Goal: Information Seeking & Learning: Learn about a topic

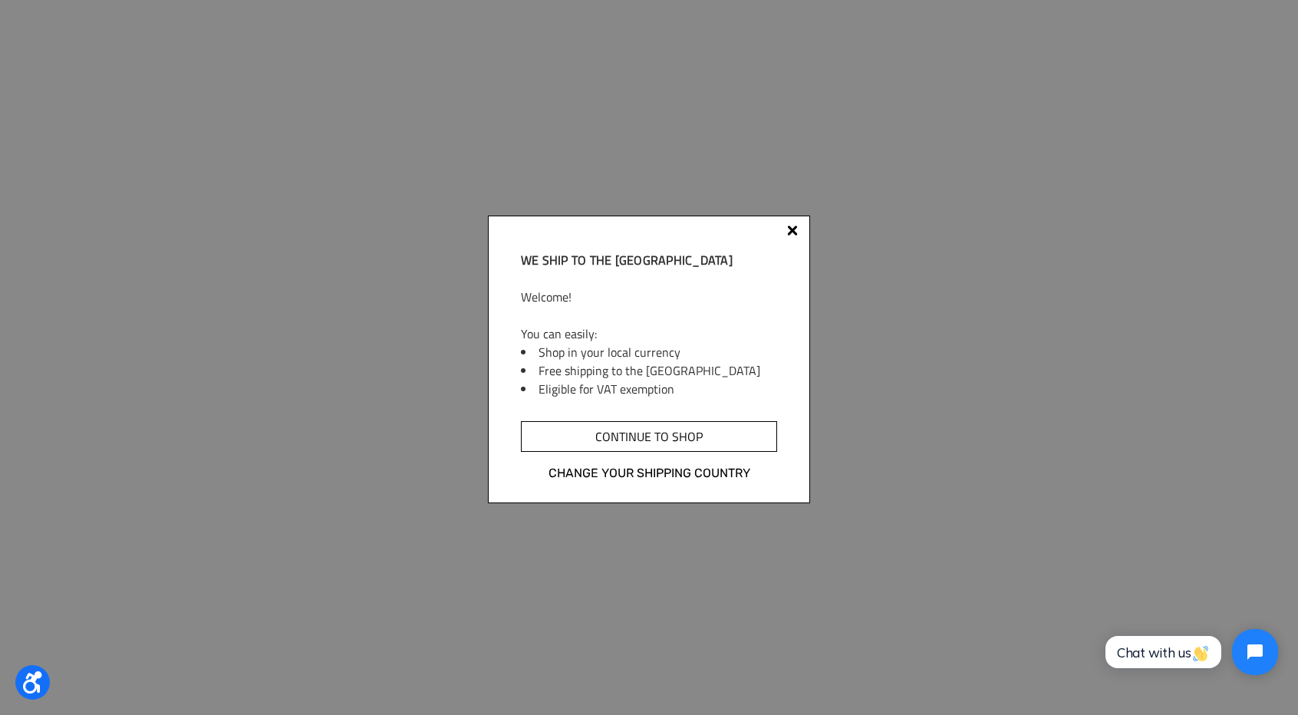
click at [695, 422] on input "Continue to shop" at bounding box center [649, 436] width 256 height 31
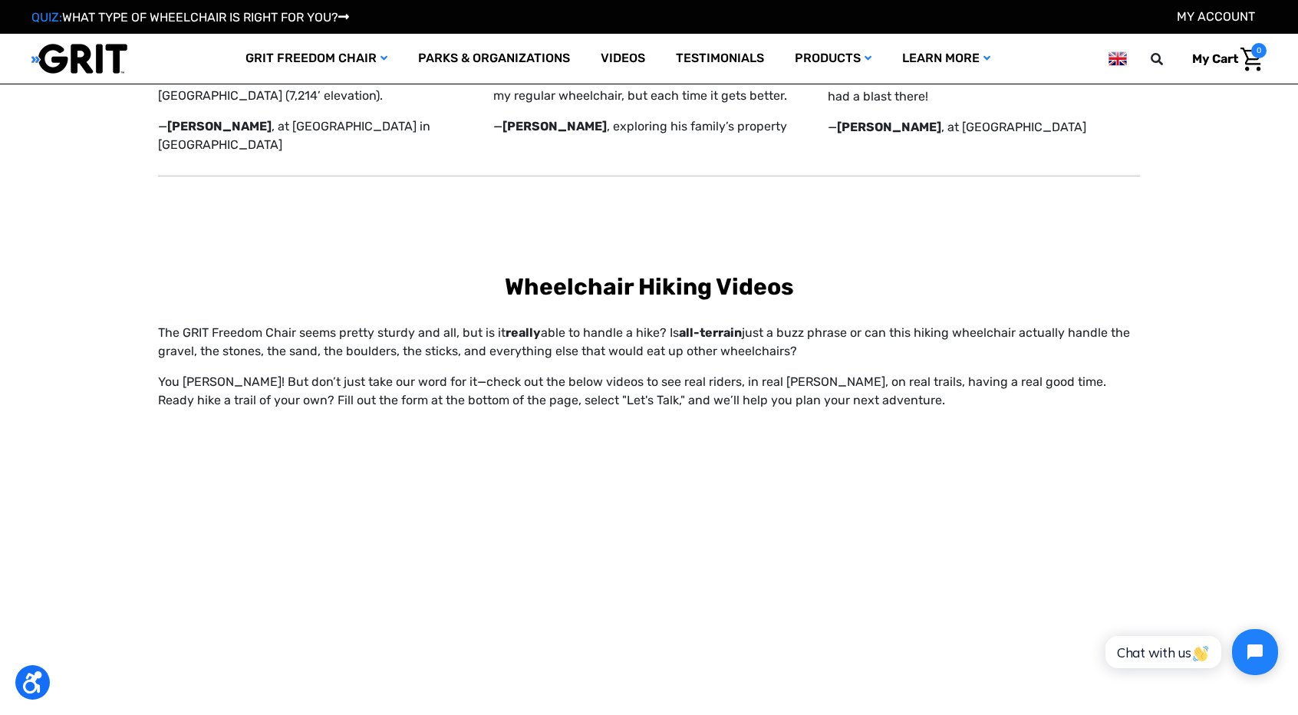
scroll to position [598, 0]
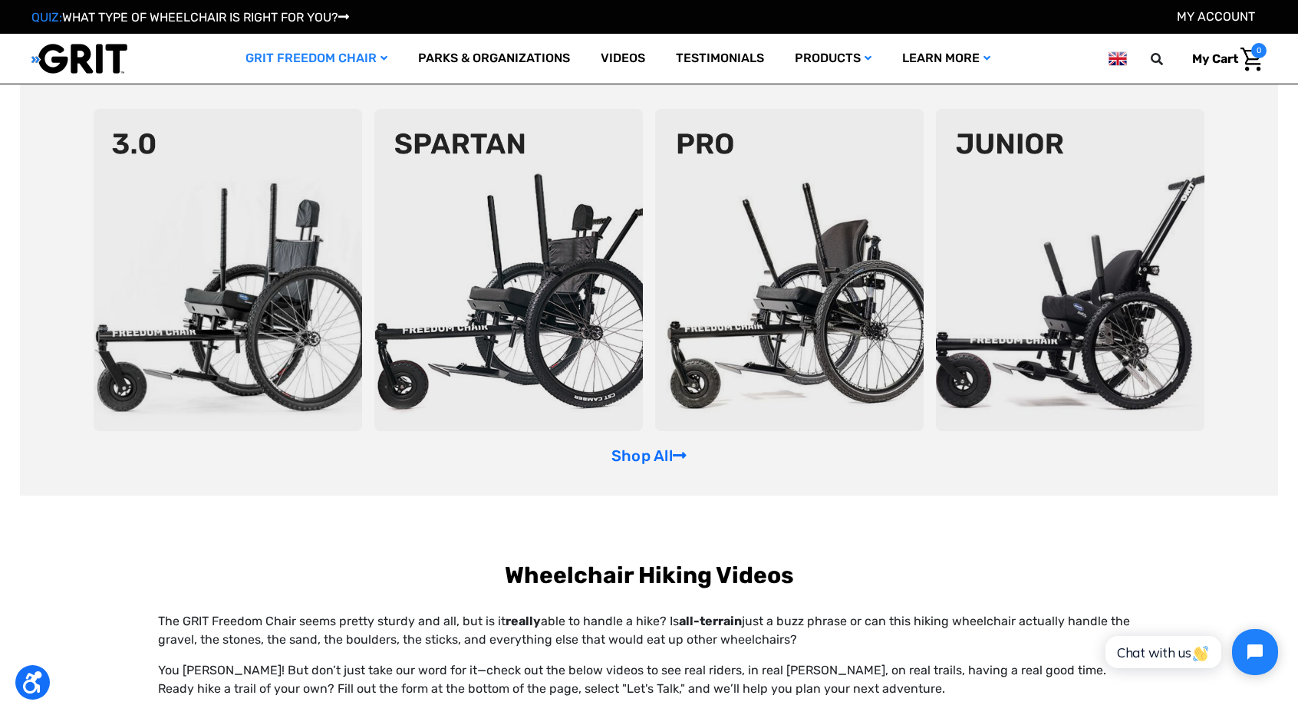
click at [554, 247] on img at bounding box center [508, 270] width 269 height 322
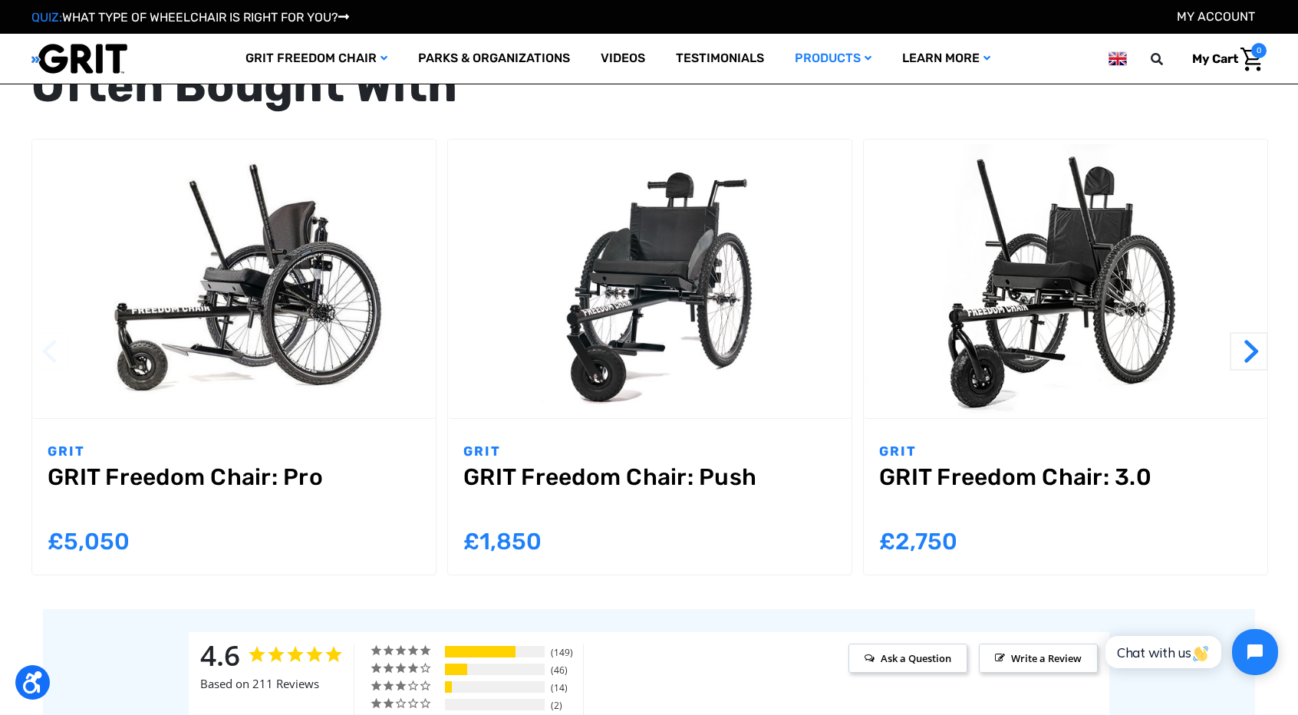
scroll to position [1577, 0]
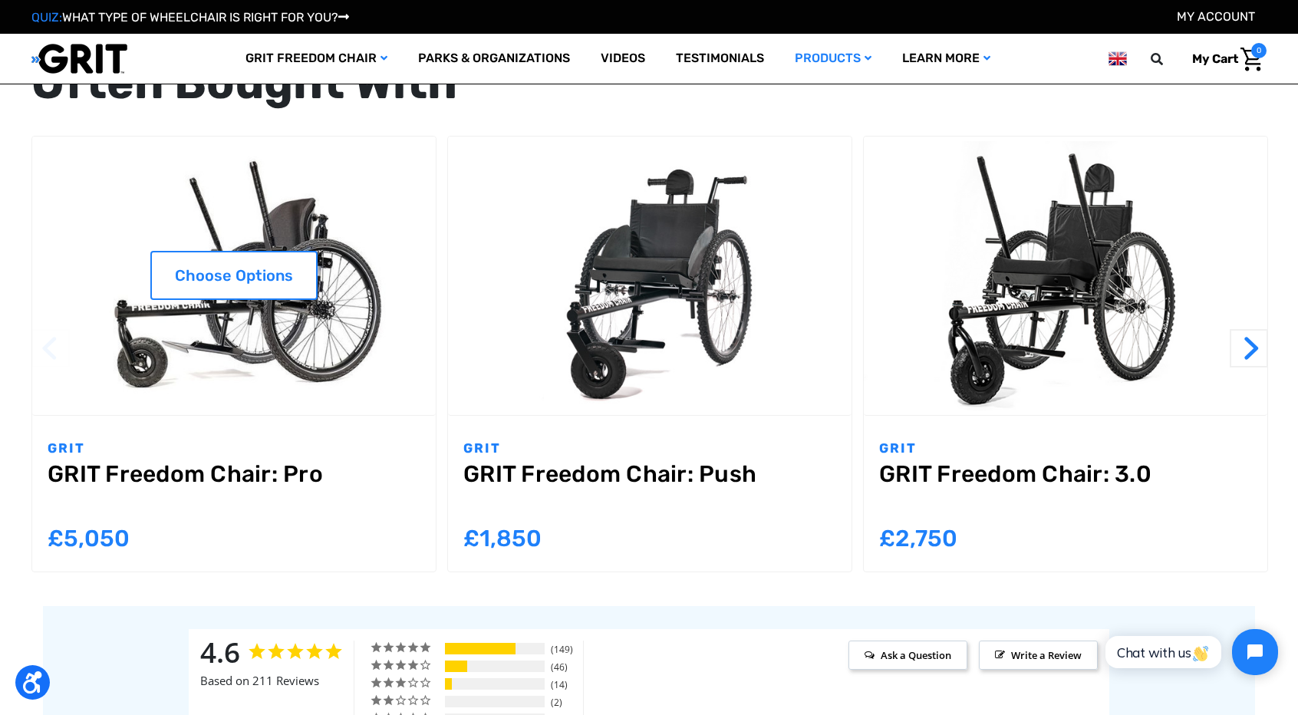
click at [292, 301] on img "GRIT Freedom Chair: Pro,$5,495.00\a" at bounding box center [234, 275] width 404 height 269
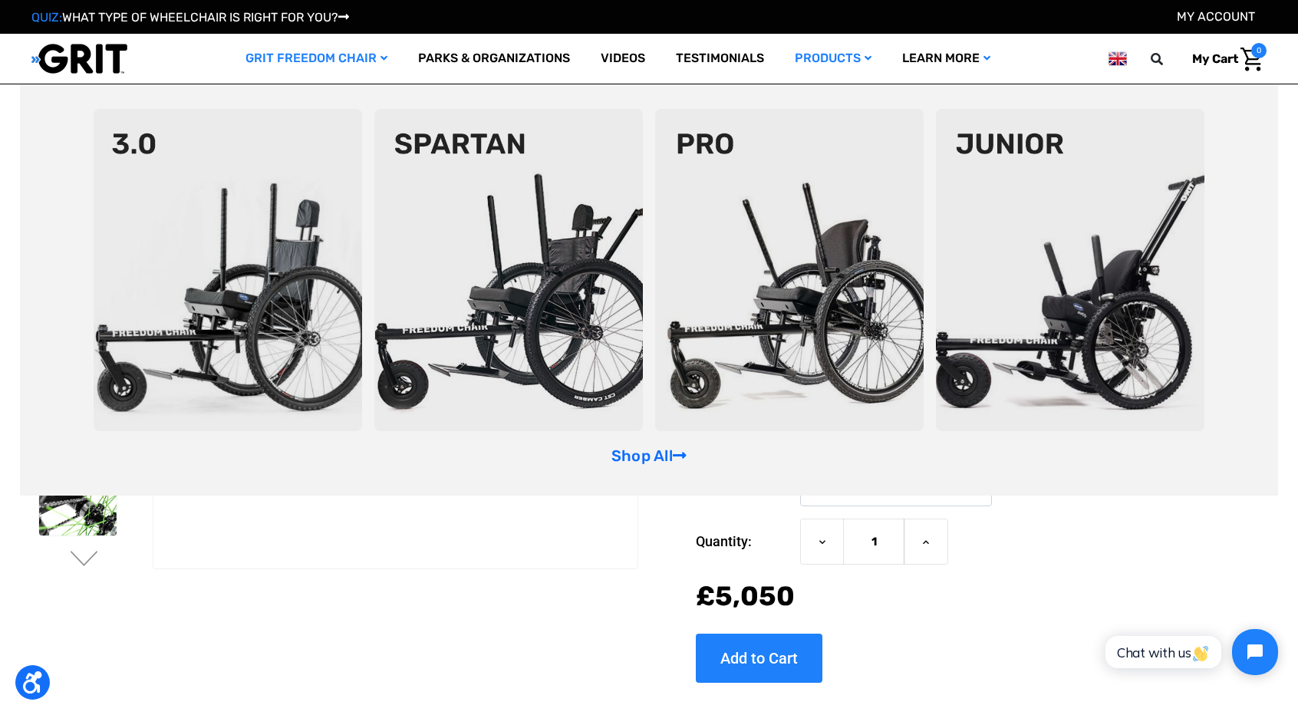
click at [1170, 280] on img at bounding box center [1070, 270] width 269 height 322
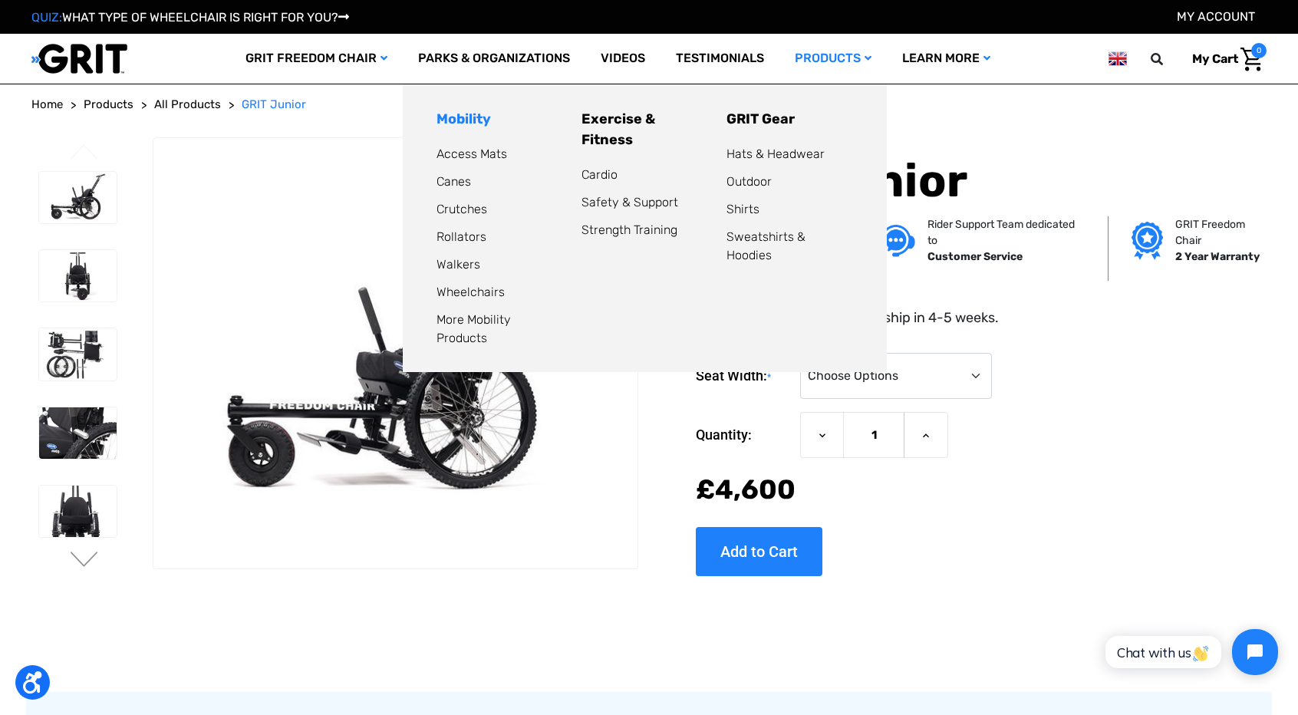
click at [480, 123] on link "Mobility" at bounding box center [464, 118] width 54 height 17
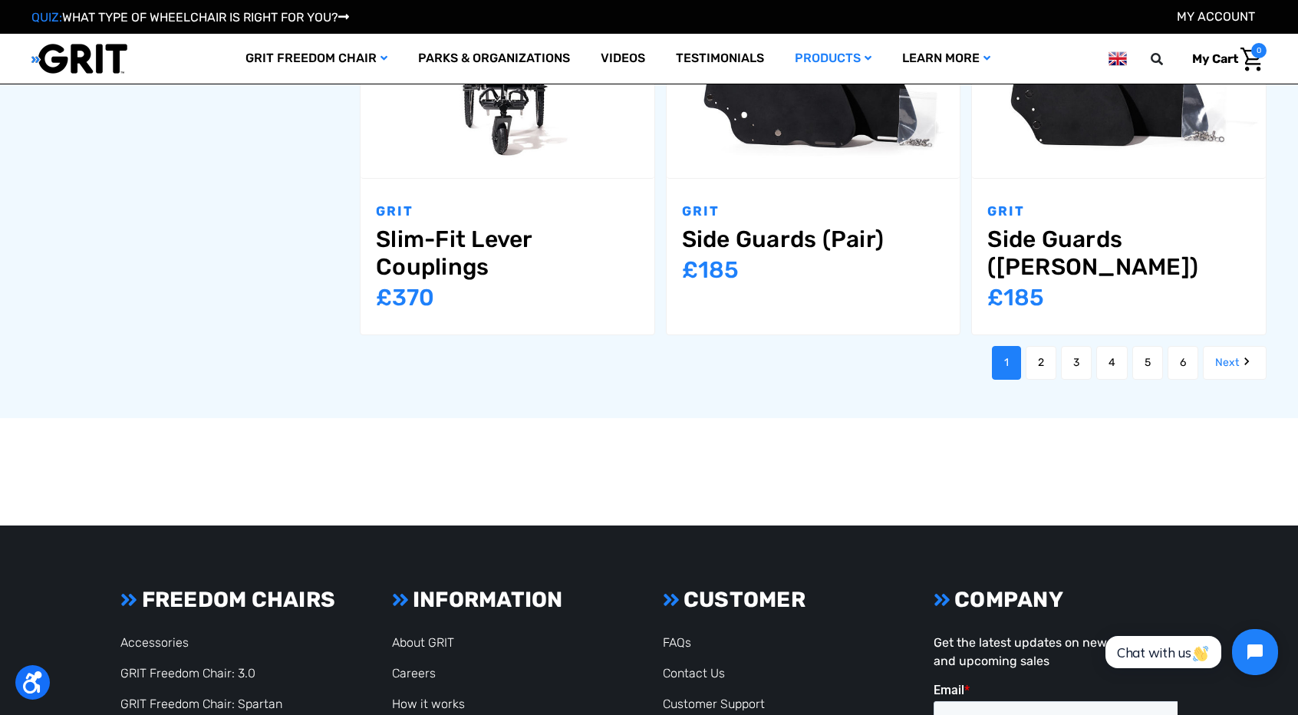
scroll to position [1914, 0]
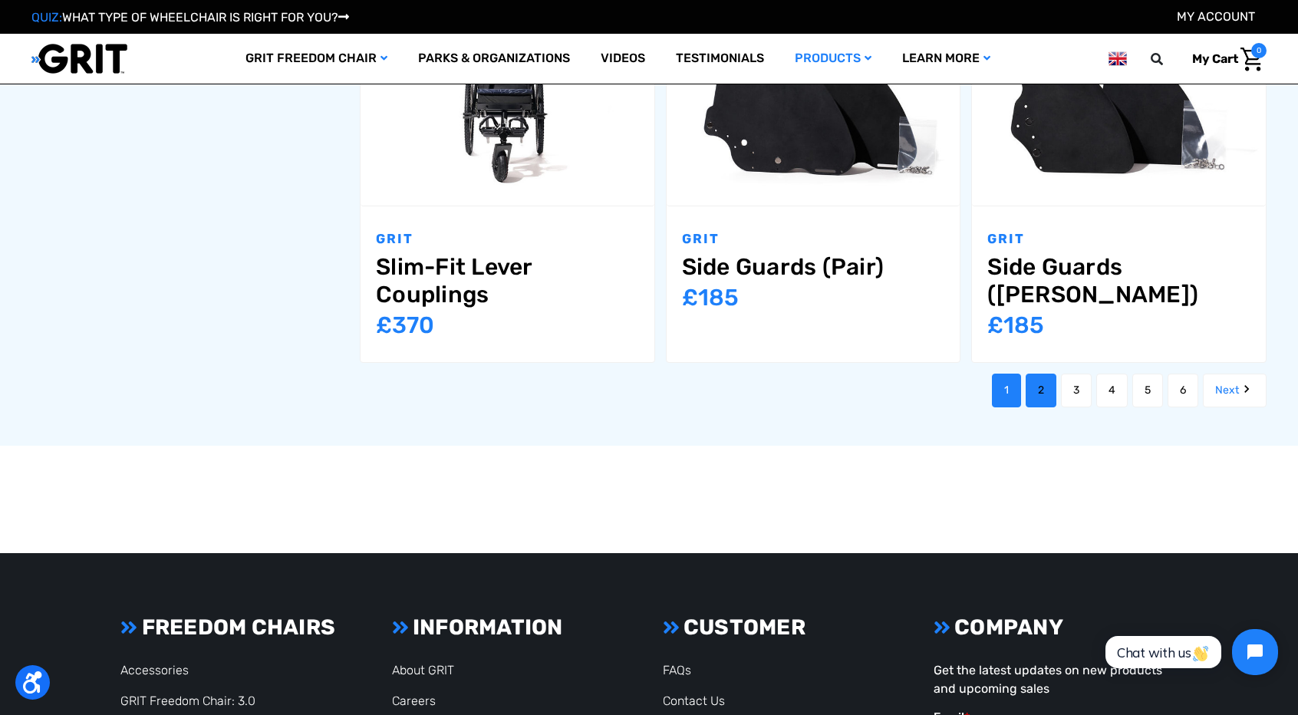
click at [1050, 374] on link "2" at bounding box center [1041, 391] width 31 height 34
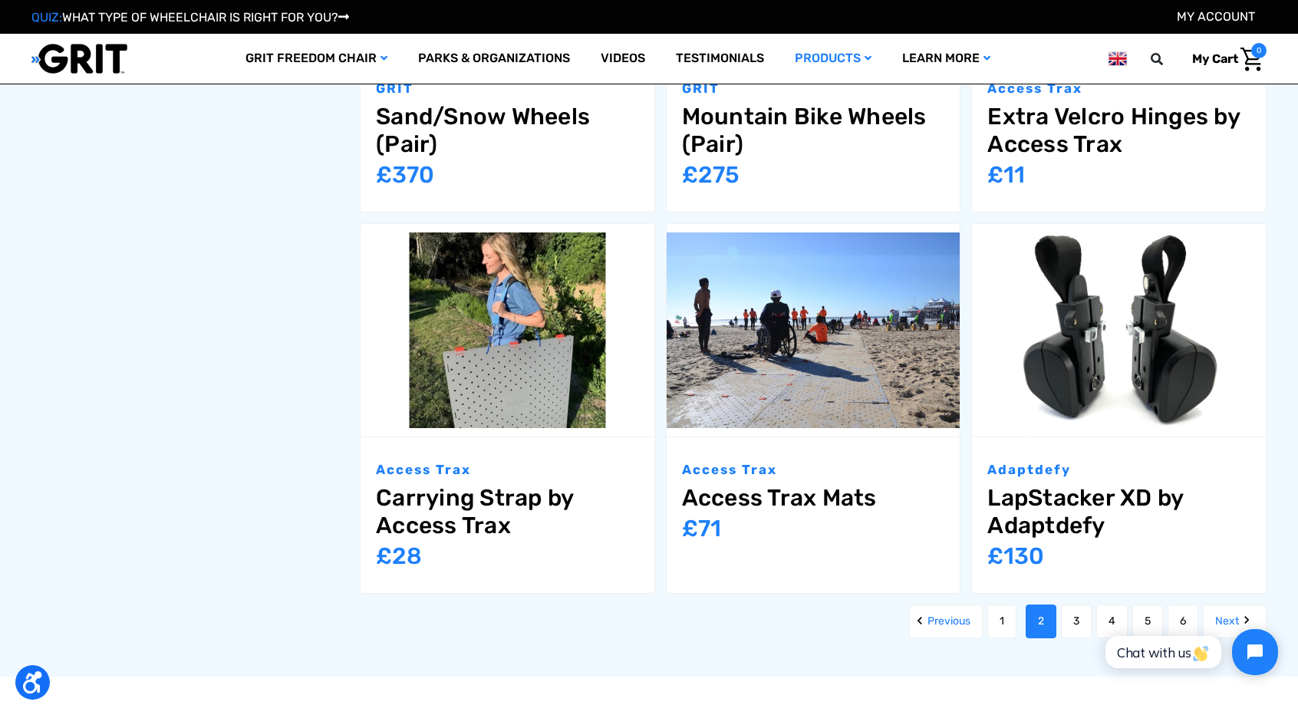
scroll to position [1718, 0]
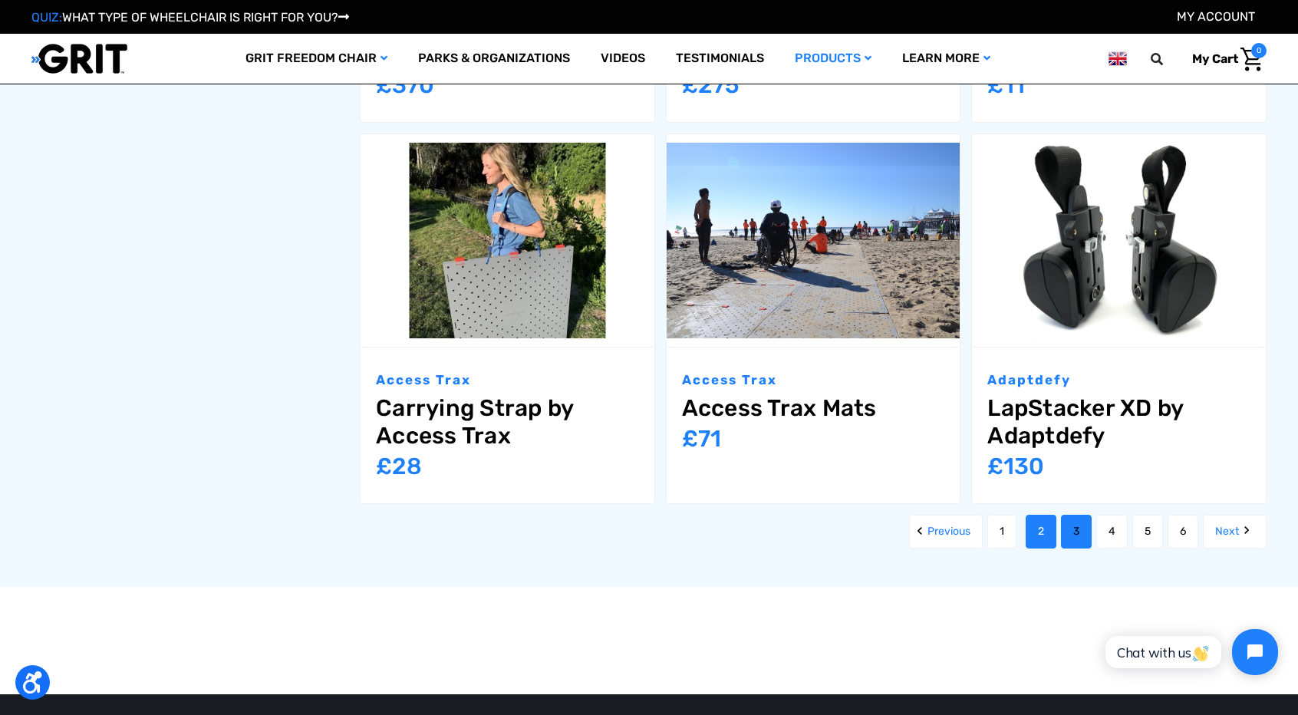
click at [1079, 515] on link "3" at bounding box center [1076, 532] width 31 height 34
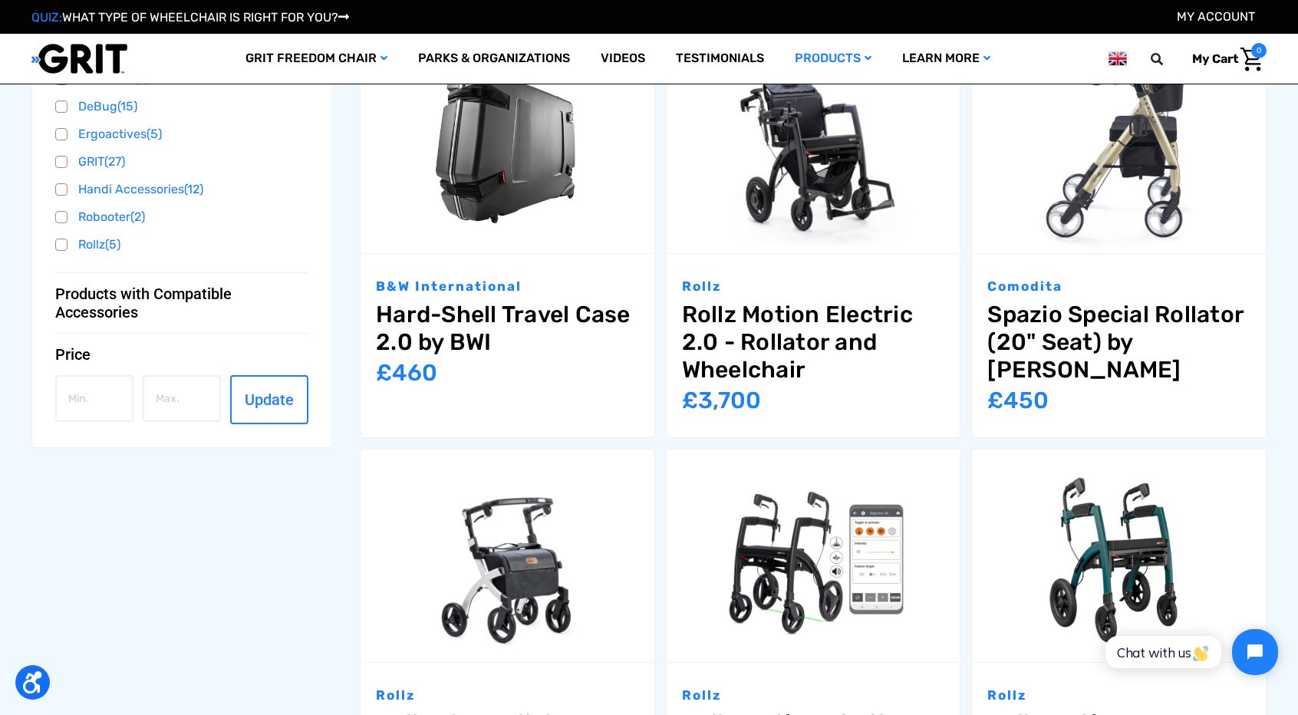
scroll to position [731, 0]
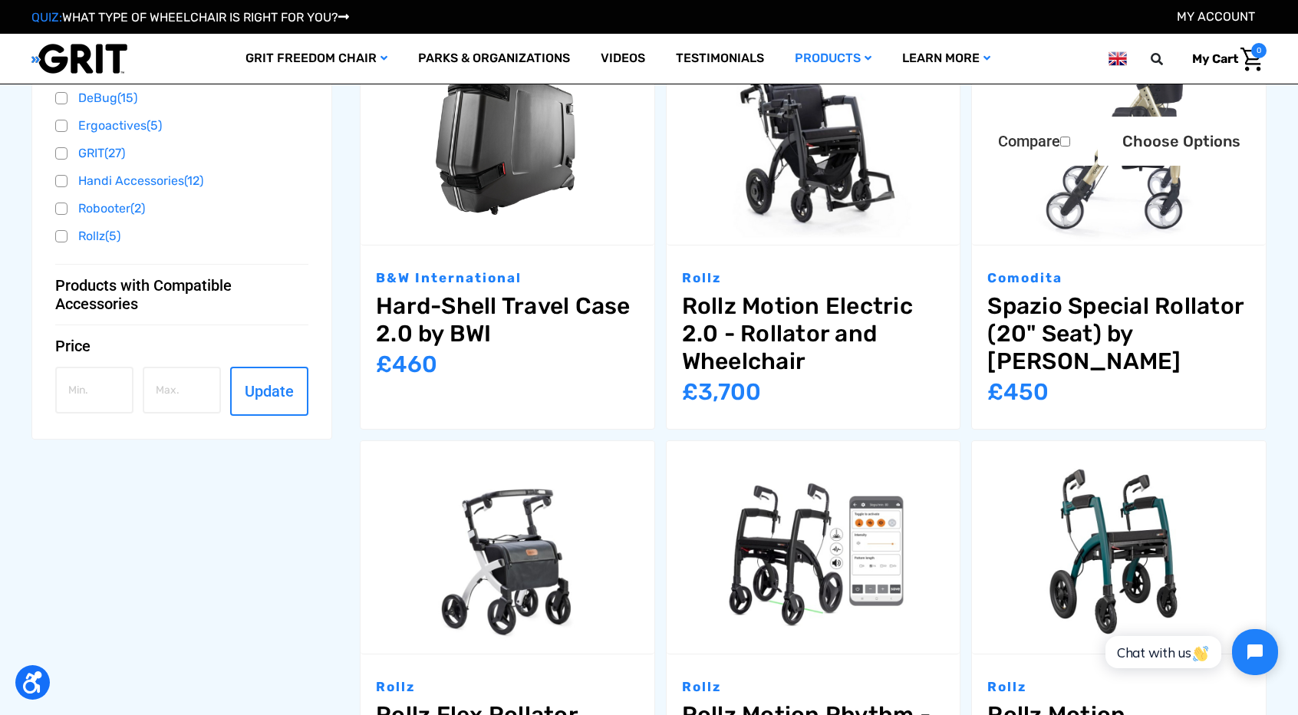
click at [1176, 315] on link "Spazio Special Rollator (20" Seat) by Comodita" at bounding box center [1118, 333] width 263 height 83
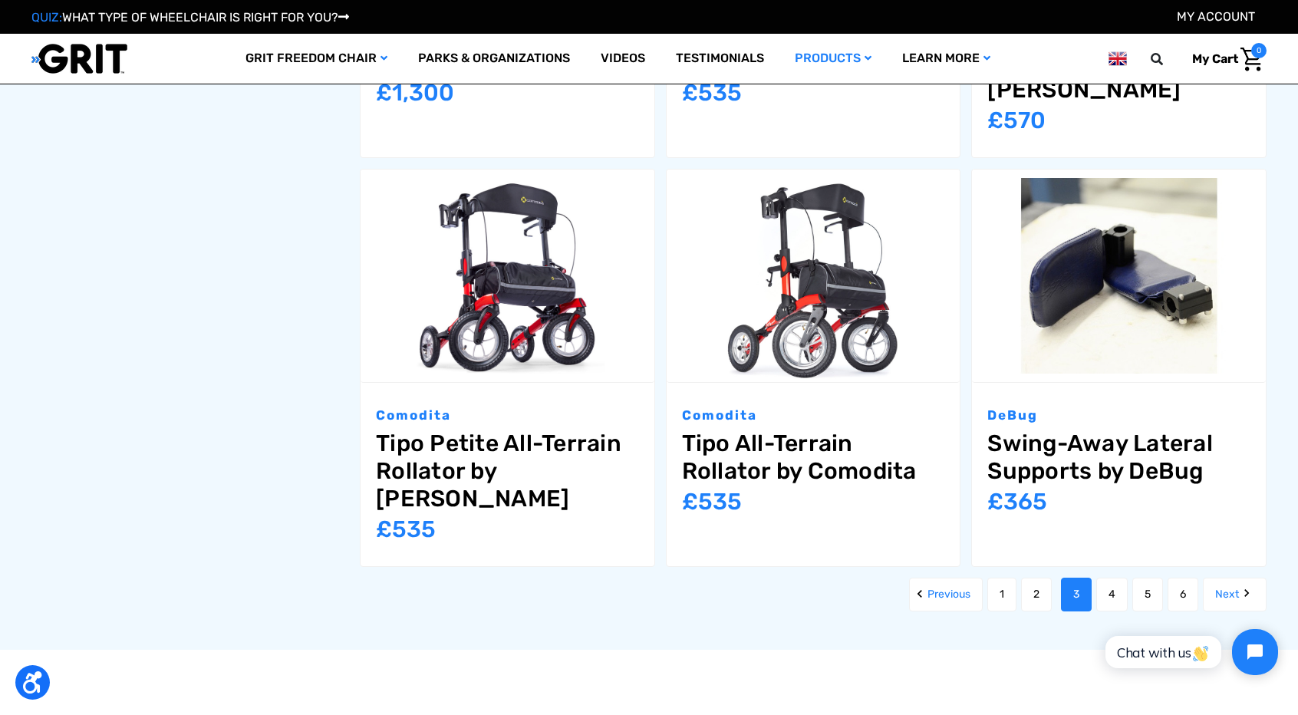
scroll to position [1866, 0]
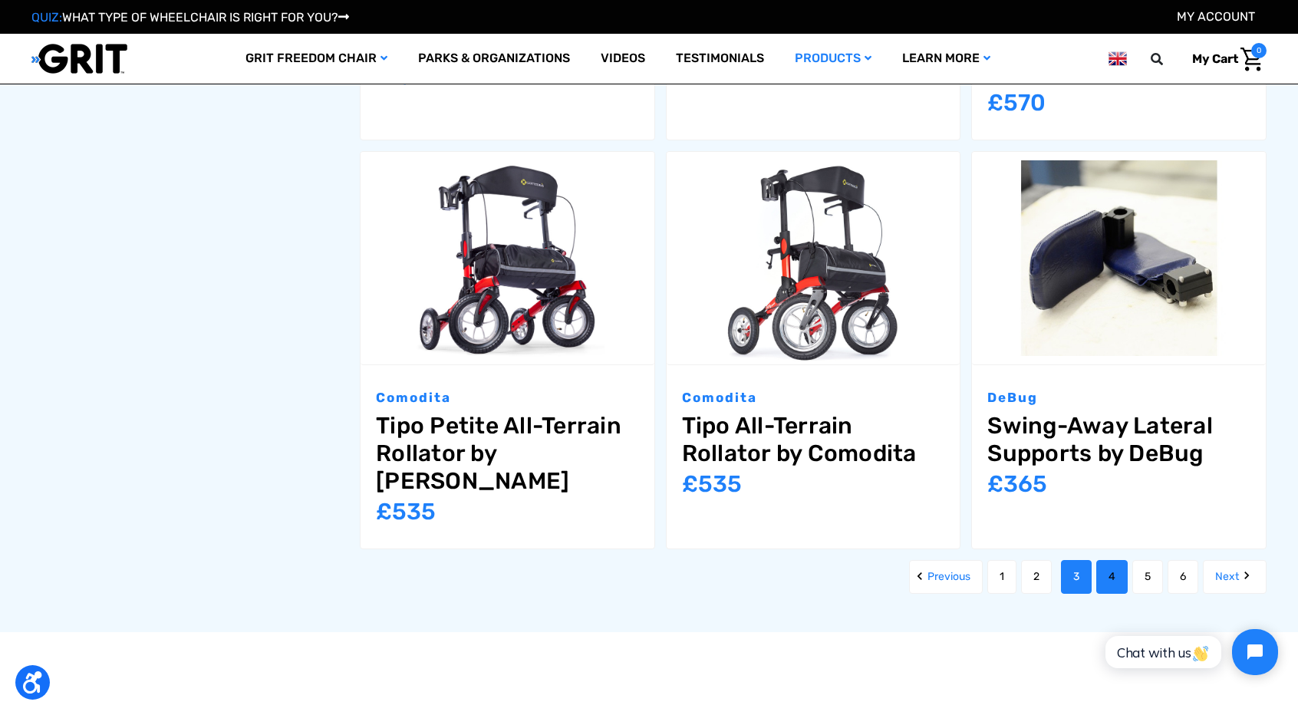
click at [1103, 560] on link "4" at bounding box center [1111, 577] width 31 height 34
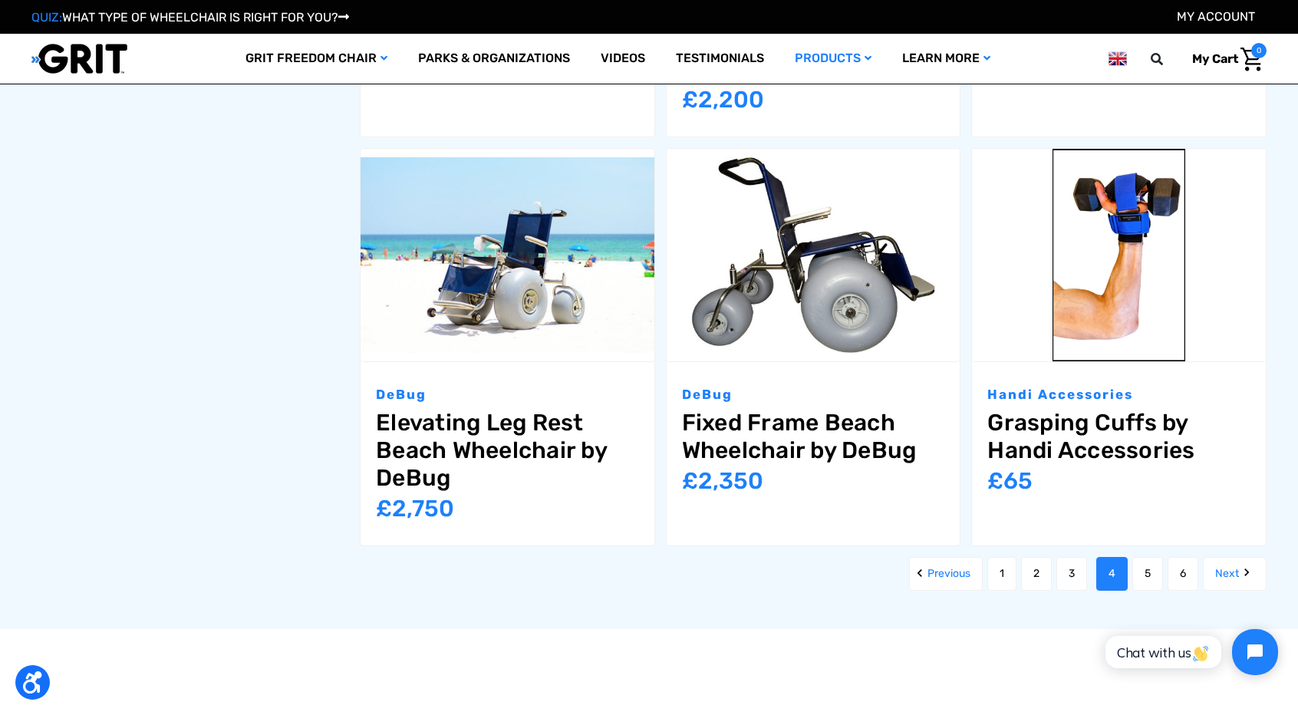
scroll to position [1800, 0]
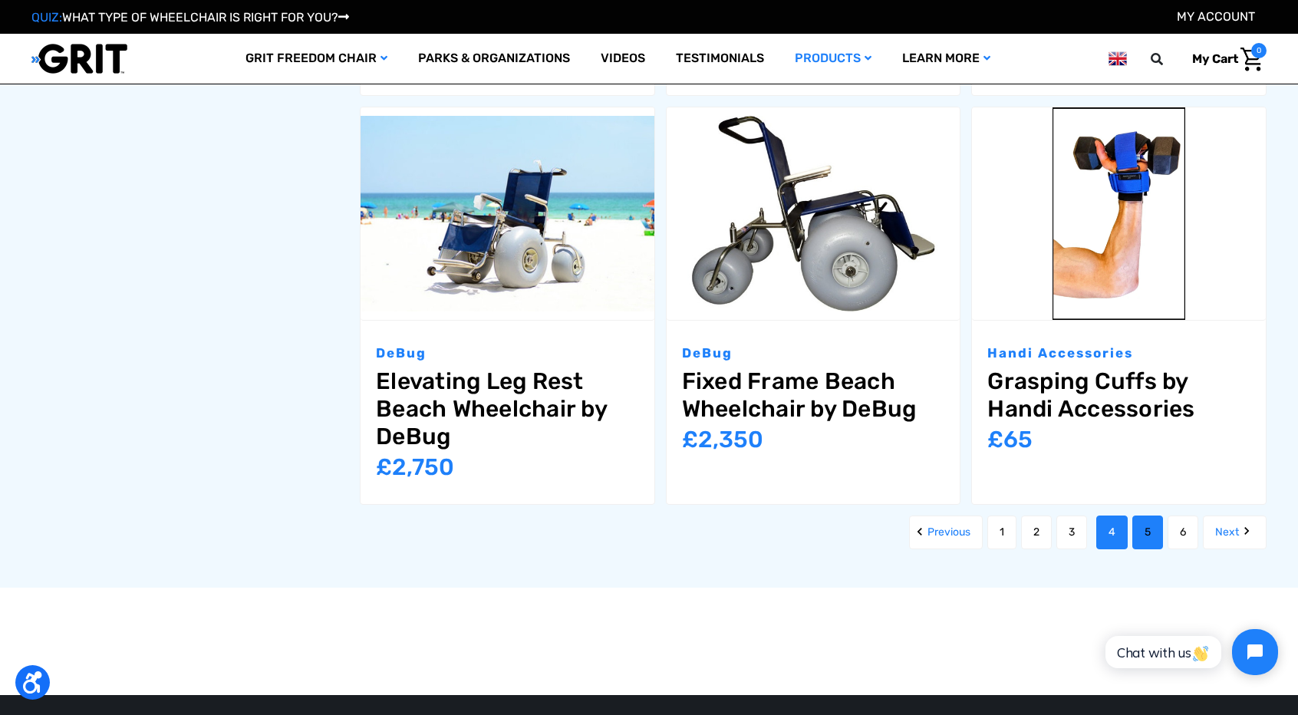
click at [1154, 518] on link "5" at bounding box center [1147, 533] width 31 height 34
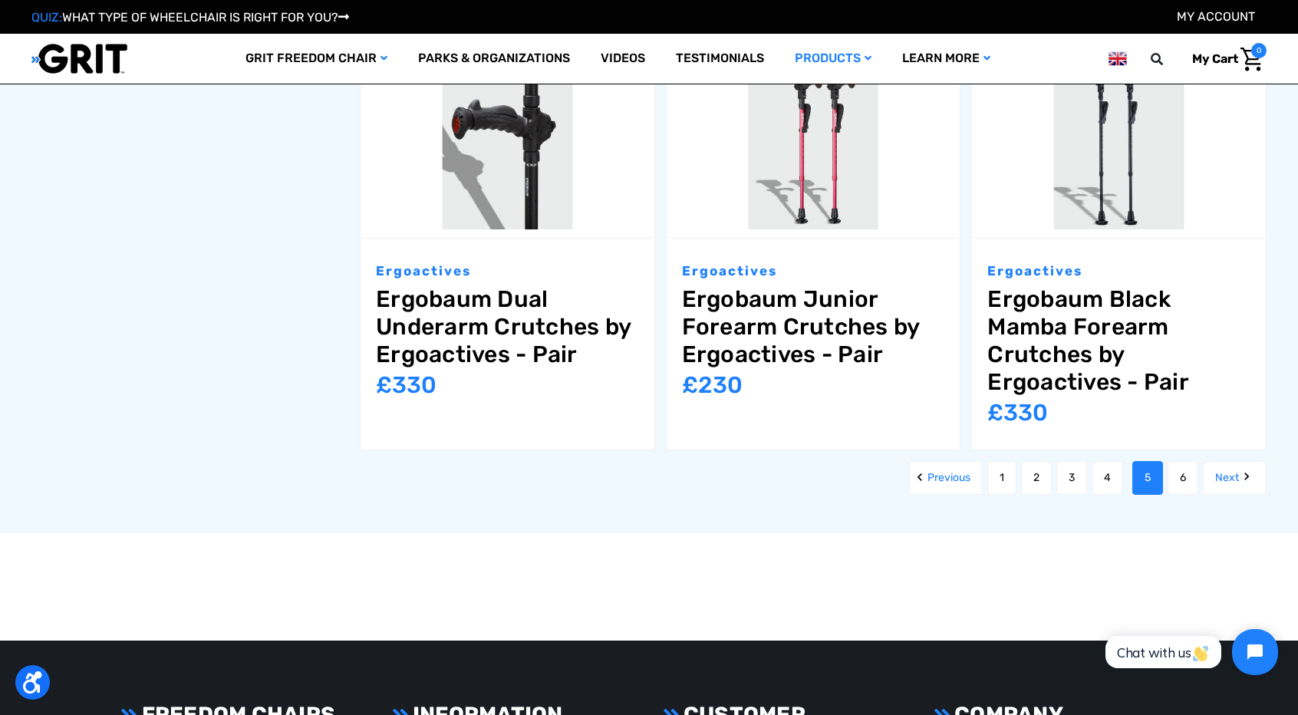
scroll to position [1942, 0]
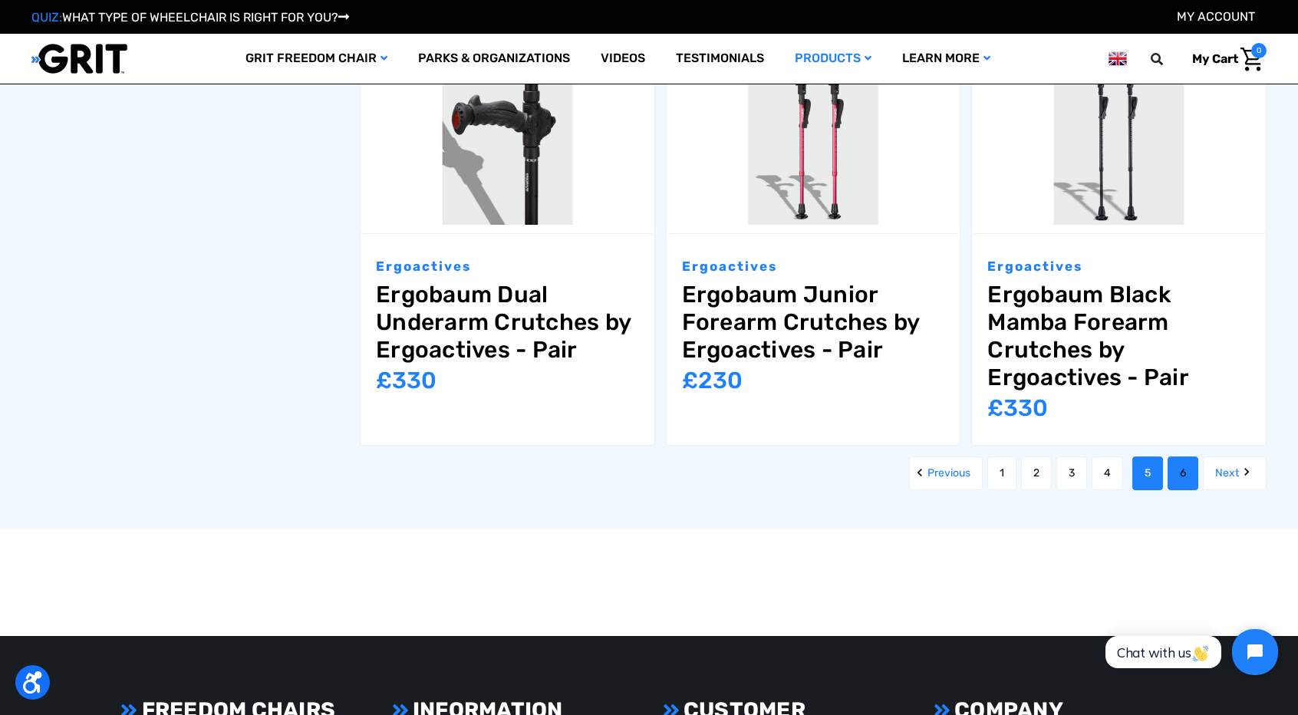
click at [1181, 479] on link "6" at bounding box center [1183, 474] width 31 height 34
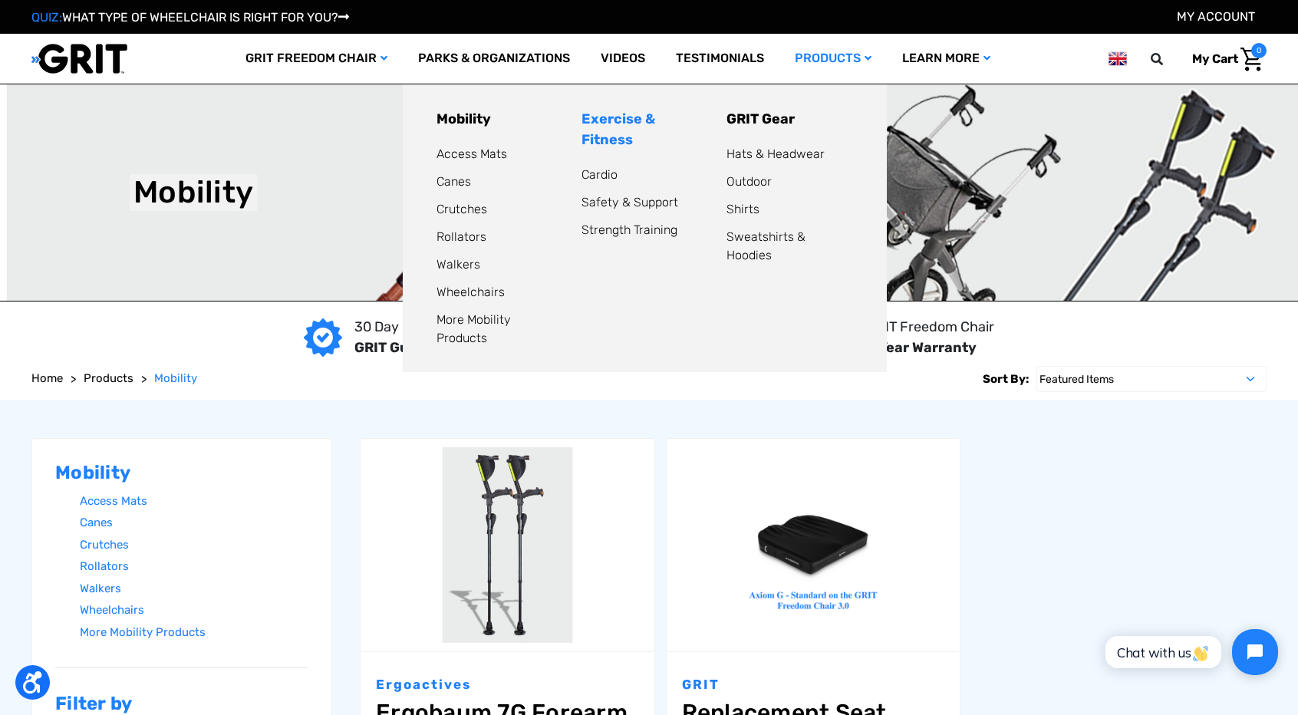
click at [655, 118] on link "Exercise & Fitness" at bounding box center [619, 129] width 74 height 38
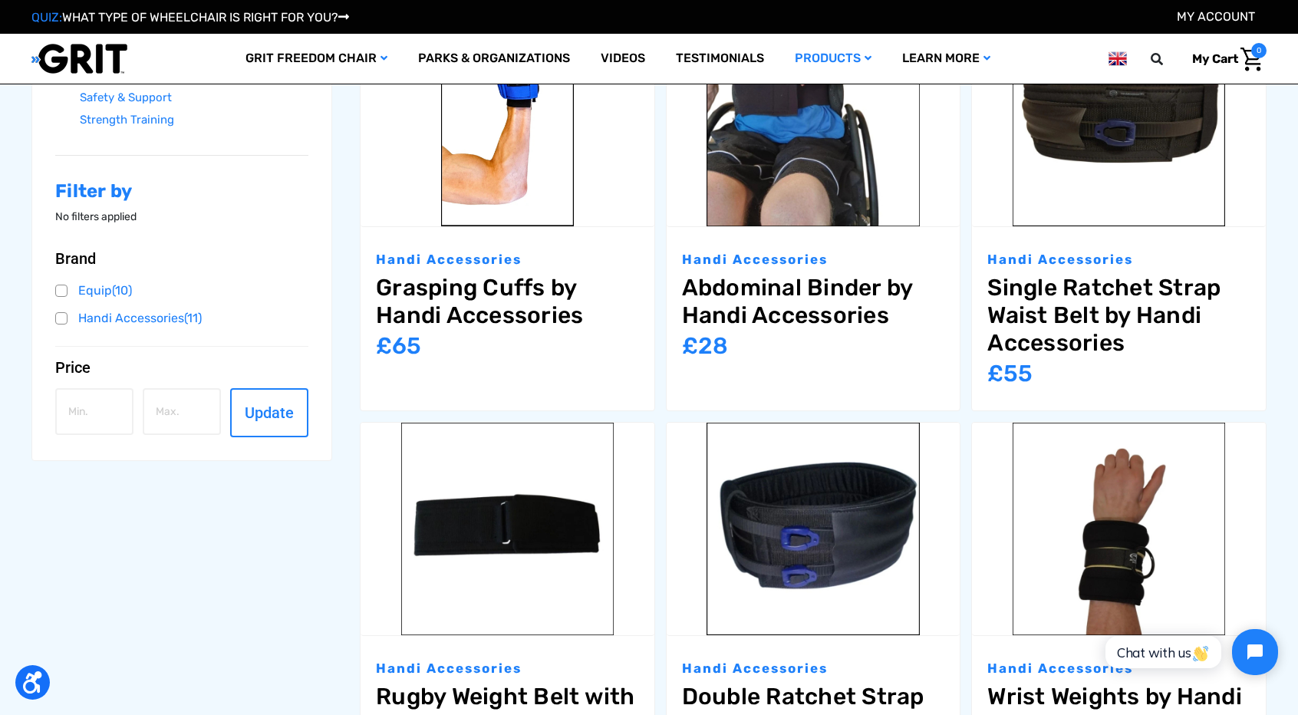
drag, startPoint x: 1309, startPoint y: 74, endPoint x: 1303, endPoint y: 160, distance: 85.4
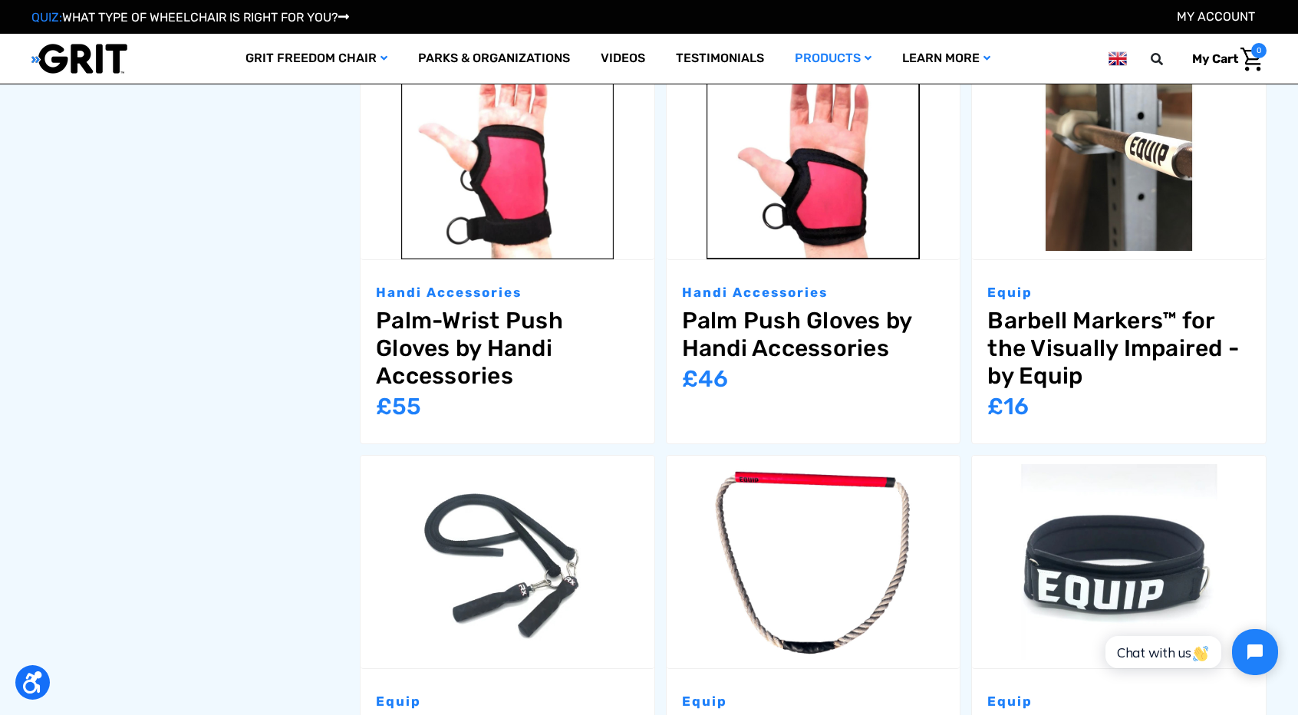
scroll to position [1527, 0]
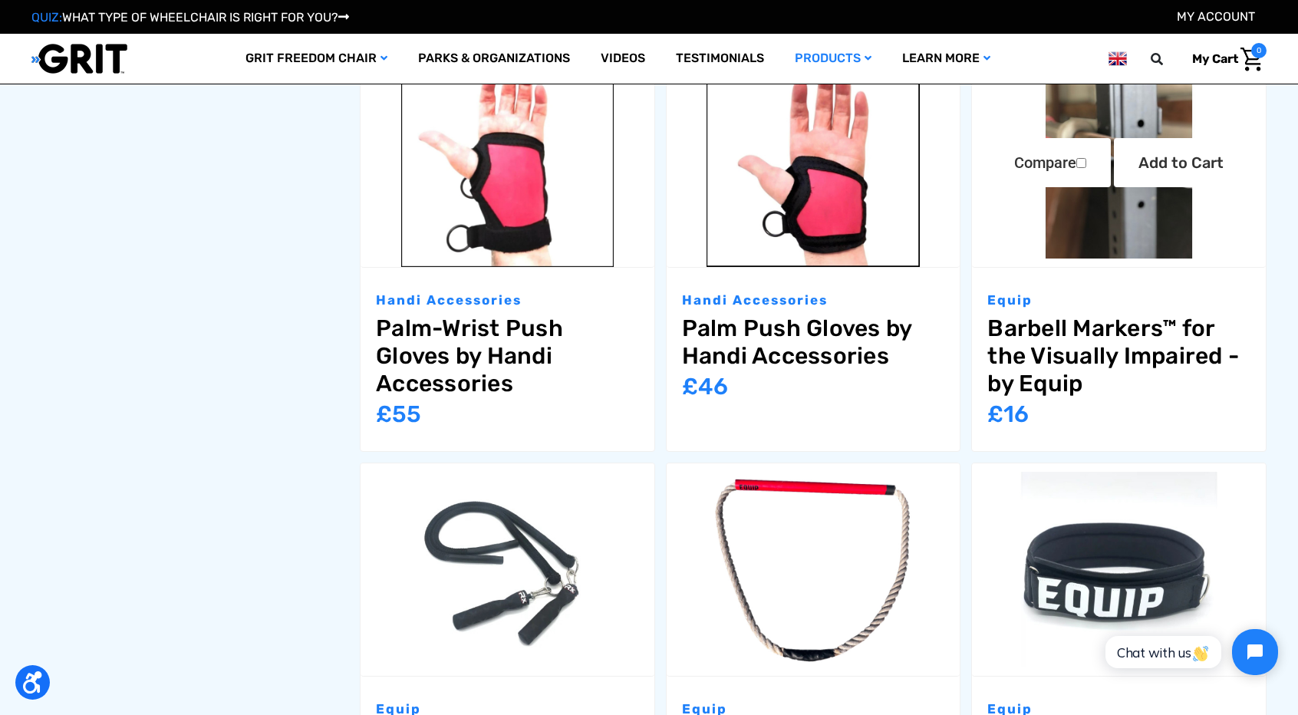
click at [1104, 354] on link "Barbell Markers™ for the Visually Impaired - by Equip" at bounding box center [1118, 356] width 263 height 83
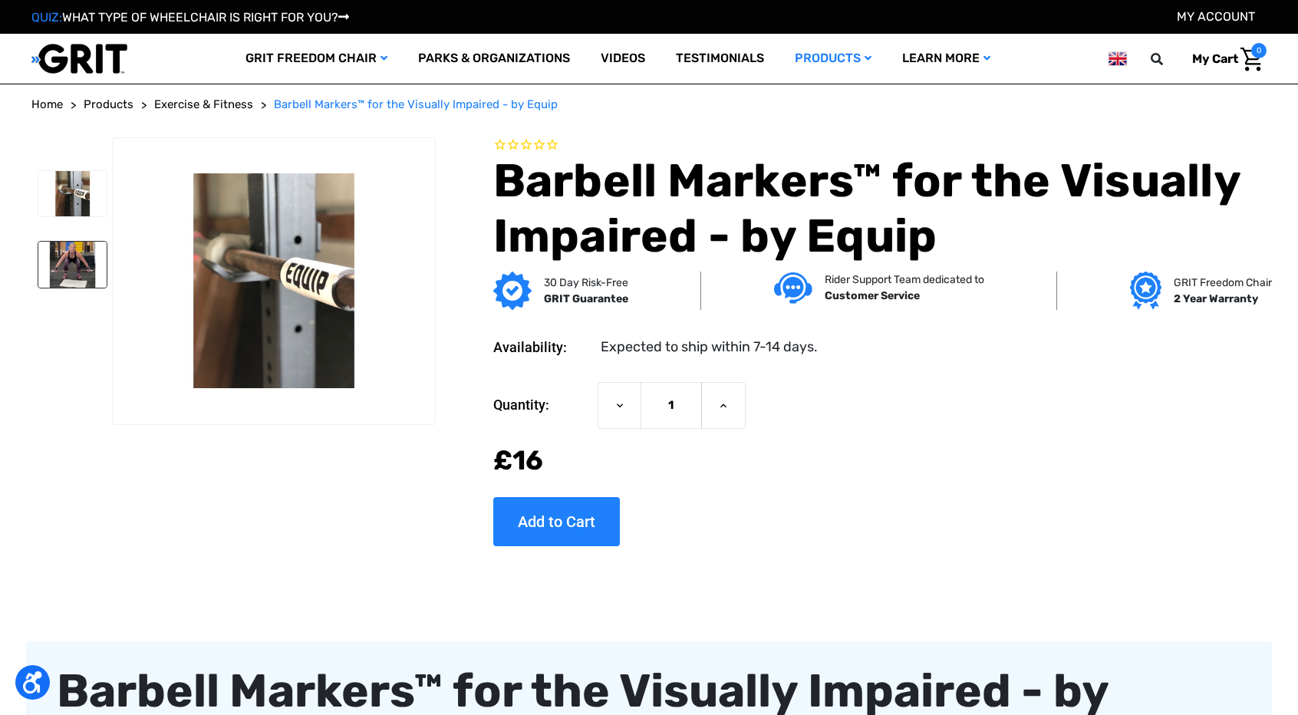
click at [60, 261] on img at bounding box center [72, 265] width 68 height 46
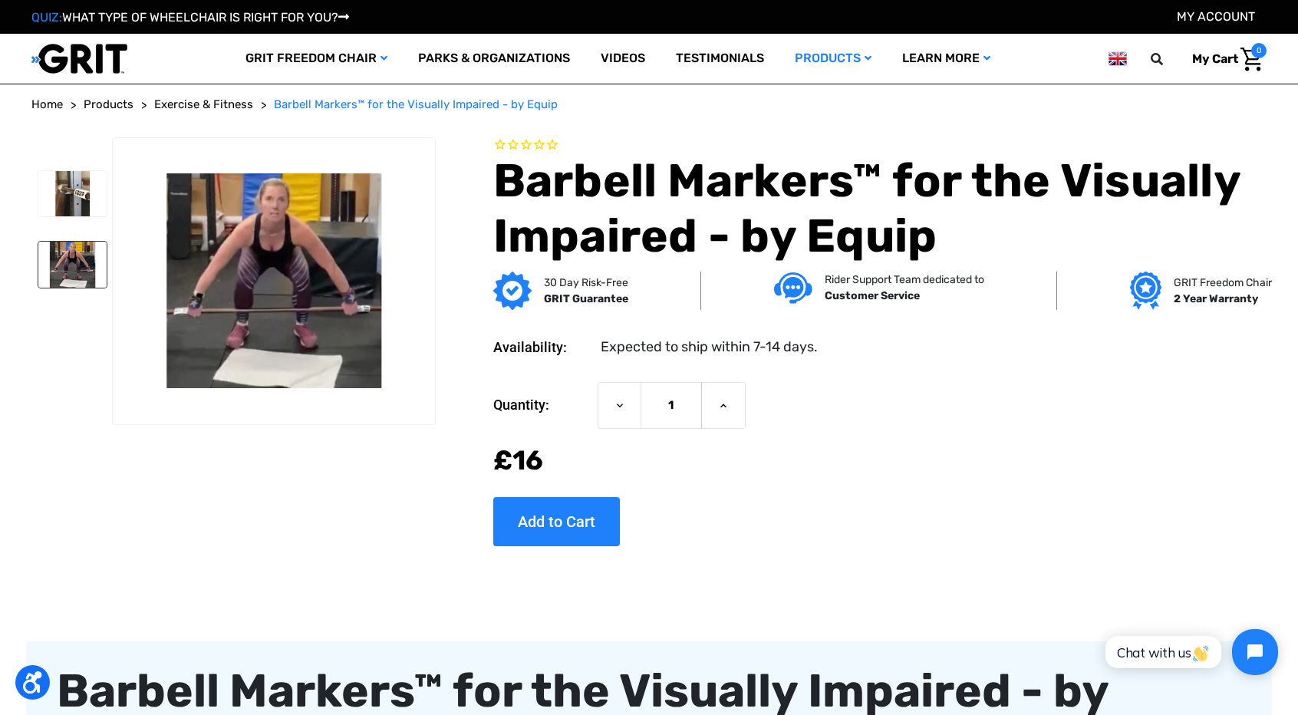
scroll to position [625, 0]
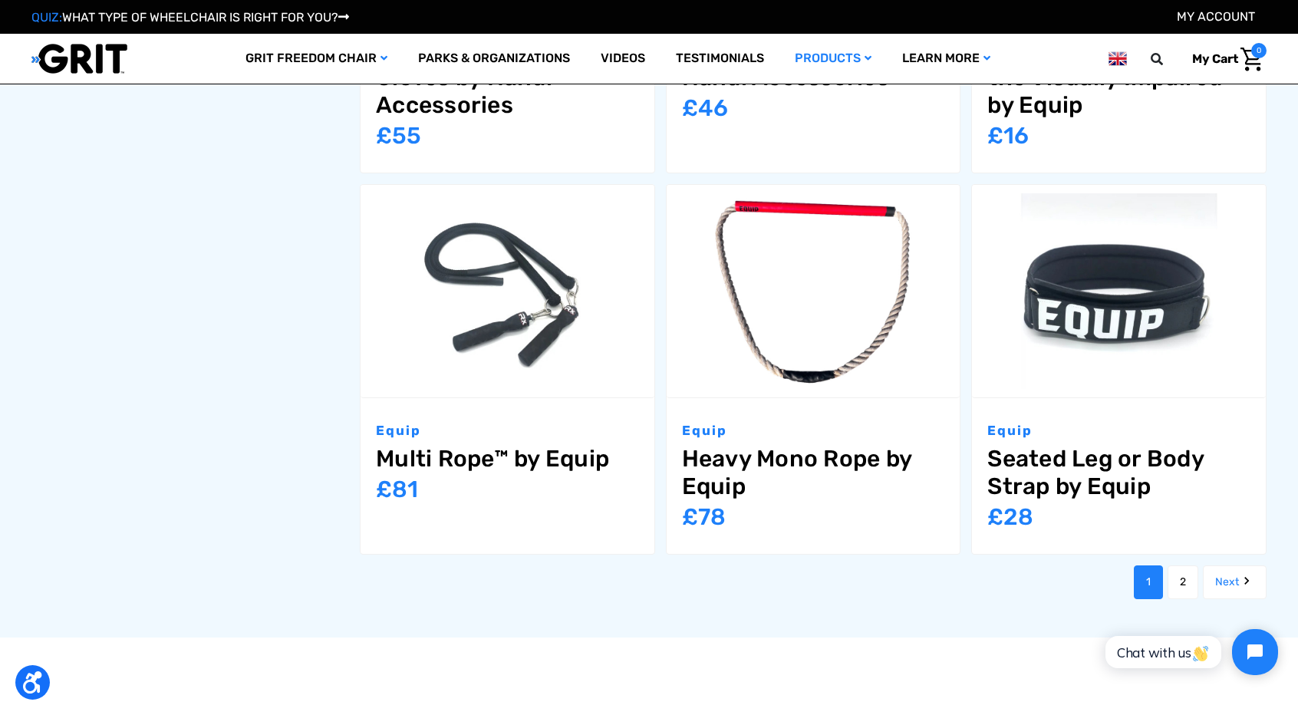
scroll to position [1826, 0]
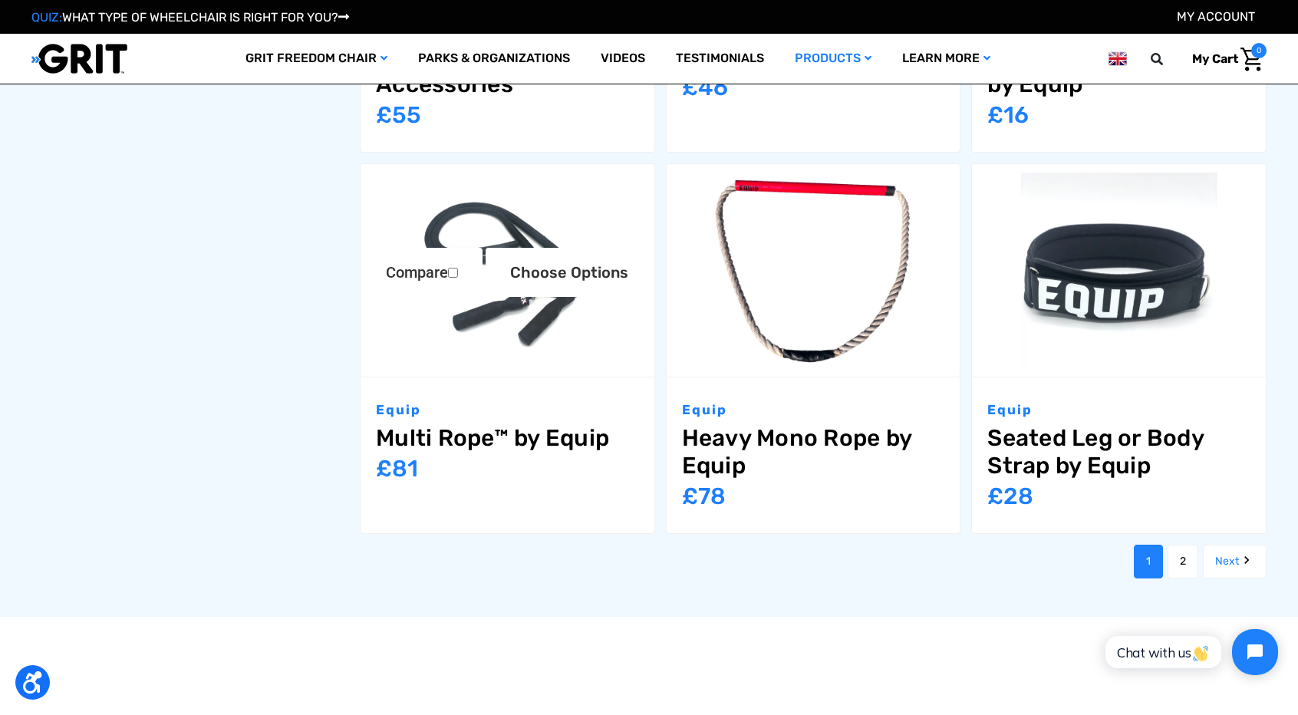
click at [558, 437] on link "Multi Rope™ by Equip" at bounding box center [507, 438] width 263 height 28
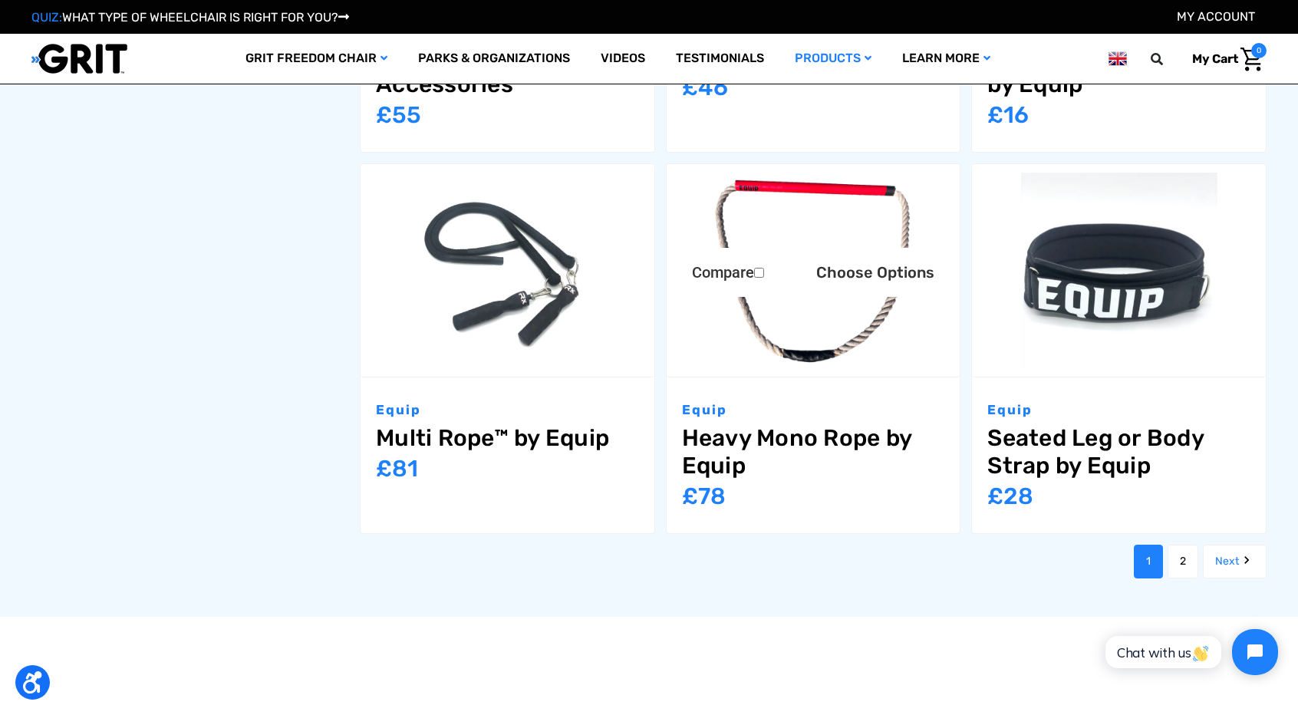
click at [802, 437] on link "Heavy Mono Rope by Equip" at bounding box center [813, 451] width 263 height 55
drag, startPoint x: 1075, startPoint y: 420, endPoint x: 1066, endPoint y: 448, distance: 29.6
click at [1066, 448] on div "Equip Seated Leg or Body Strap by Equip MSRP: Was: Now: £‌28" at bounding box center [1119, 455] width 294 height 156
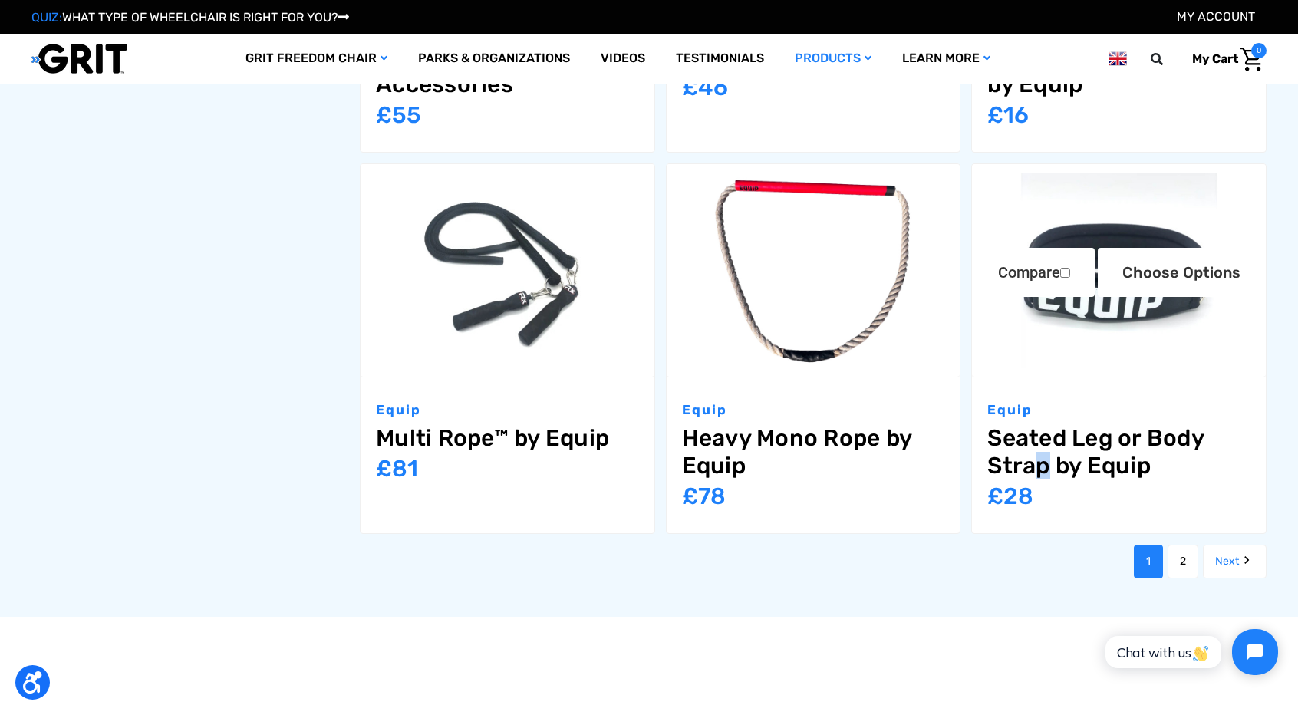
click at [1066, 448] on link "Seated Leg or Body Strap by Equip" at bounding box center [1118, 451] width 263 height 55
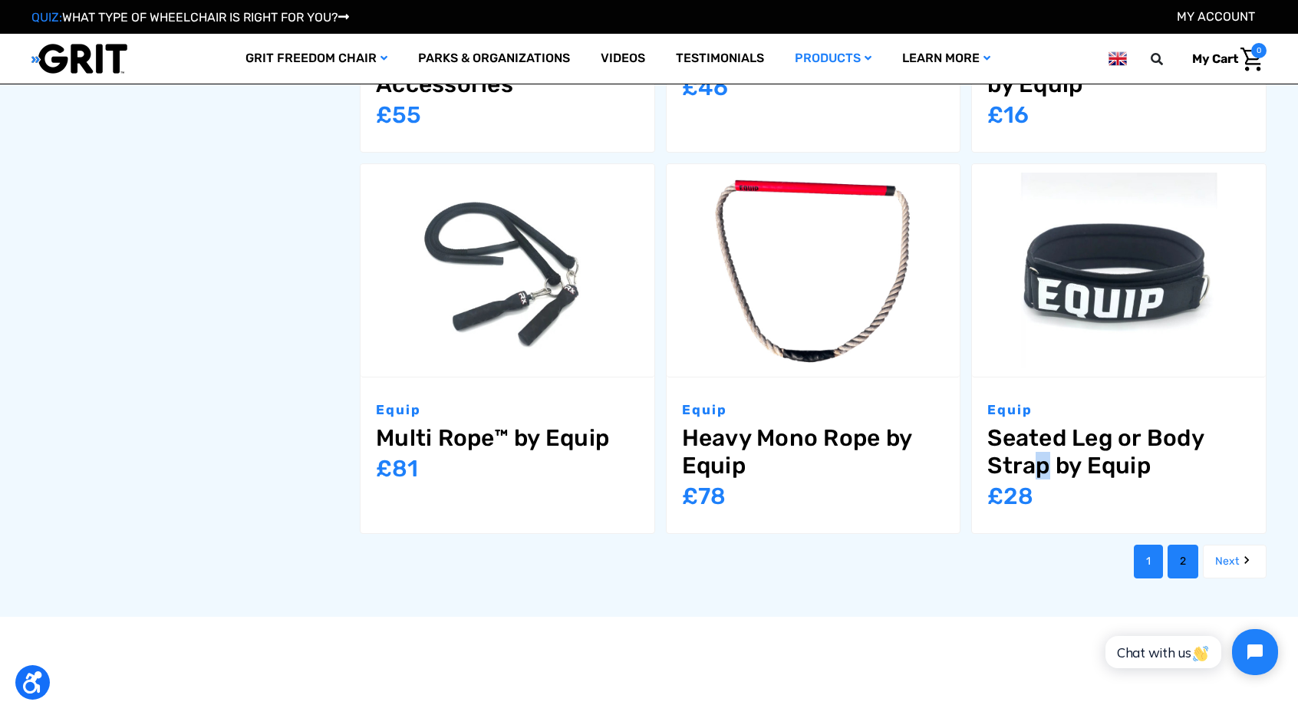
click at [1175, 559] on link "2" at bounding box center [1183, 562] width 31 height 34
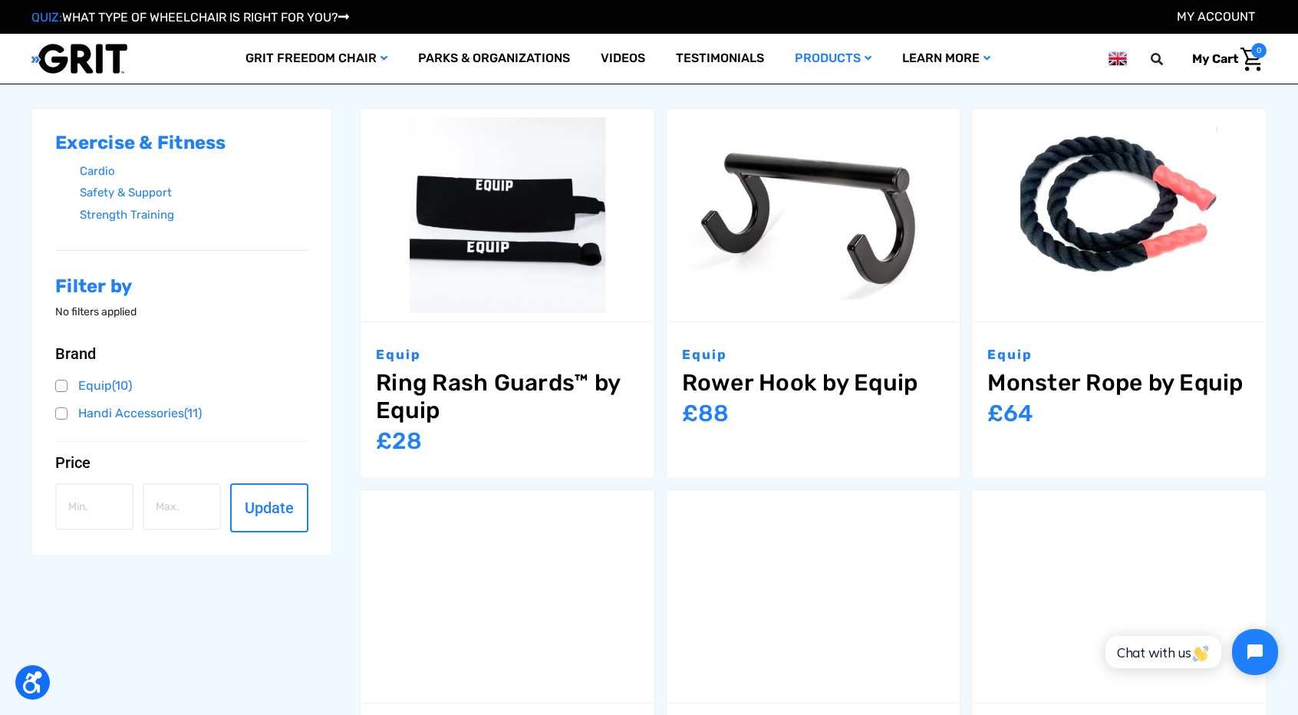
scroll to position [328, 0]
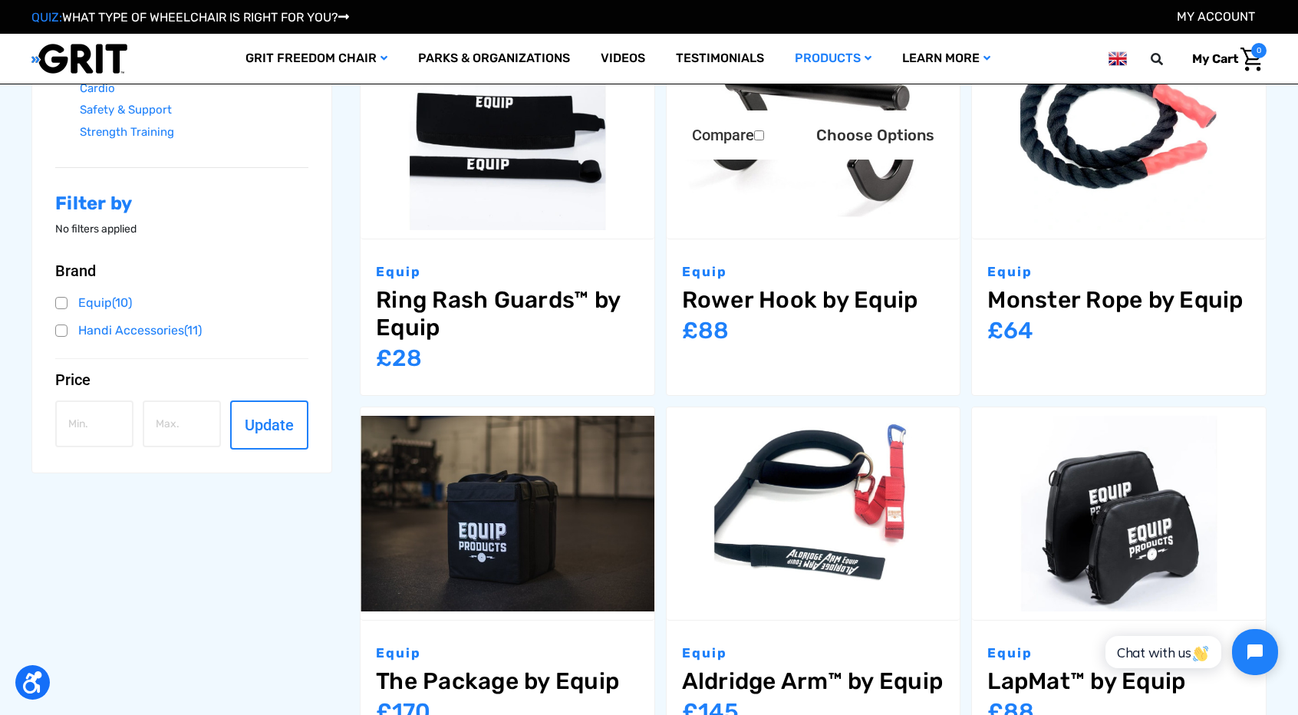
click at [871, 311] on link "Rower Hook by Equip" at bounding box center [813, 300] width 263 height 28
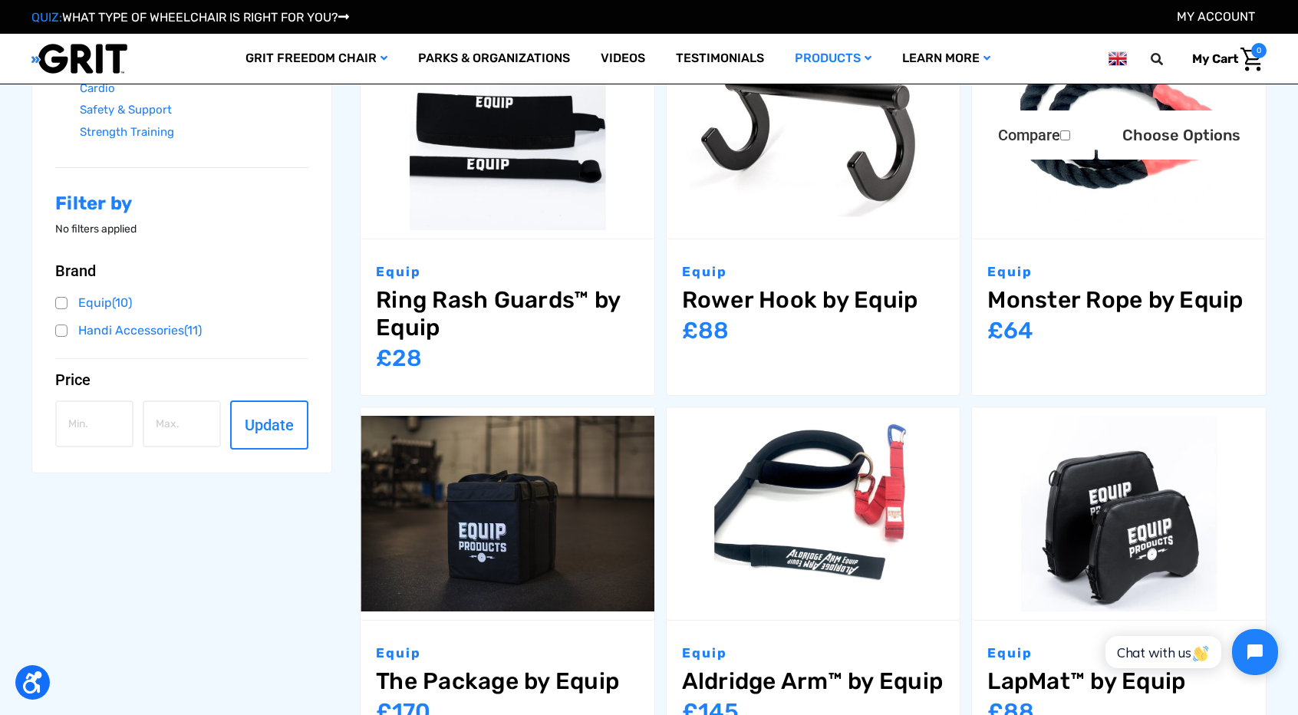
click at [1068, 299] on link "Monster Rope by Equip" at bounding box center [1118, 300] width 263 height 28
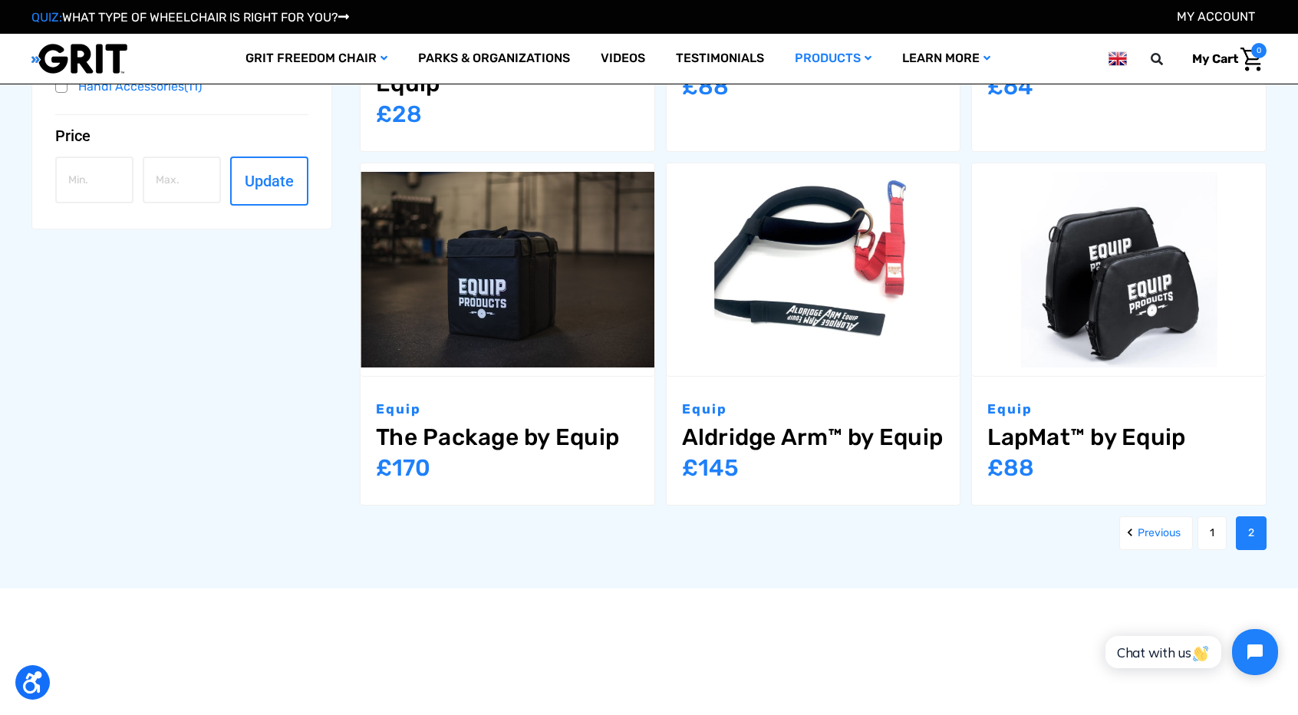
scroll to position [634, 0]
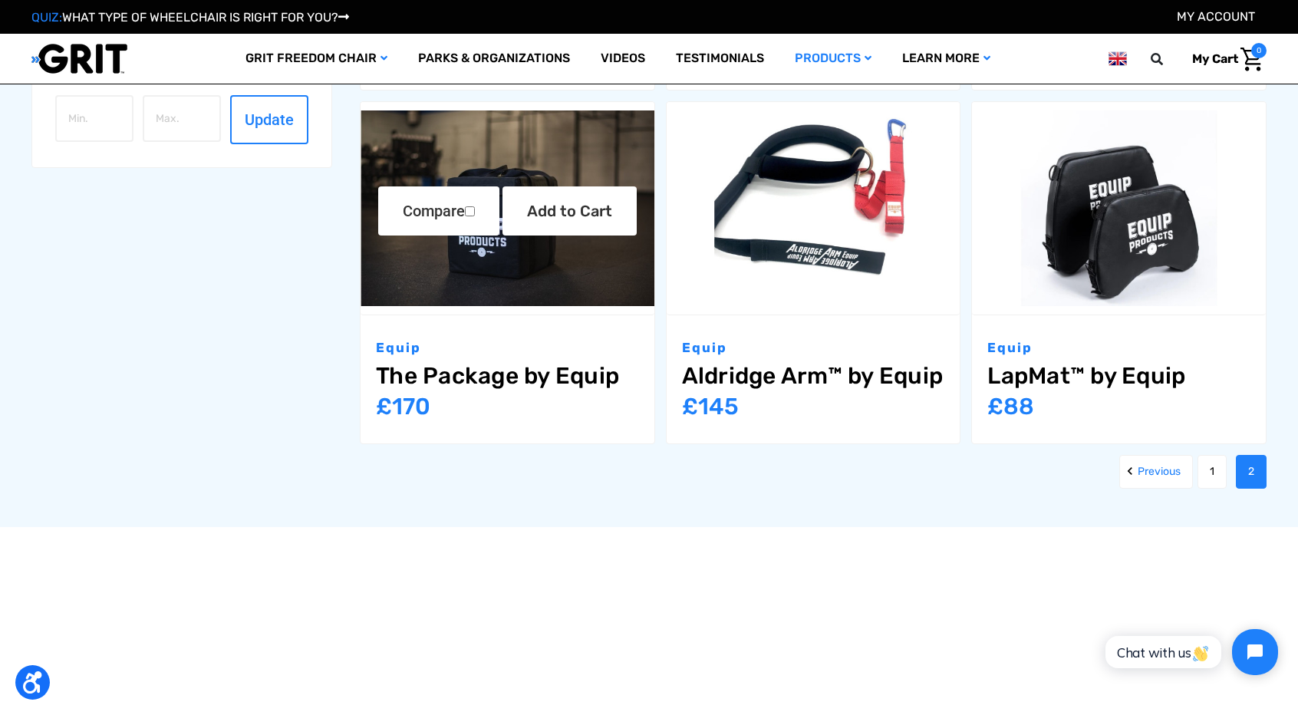
click at [527, 386] on link "The Package by Equip" at bounding box center [507, 376] width 263 height 28
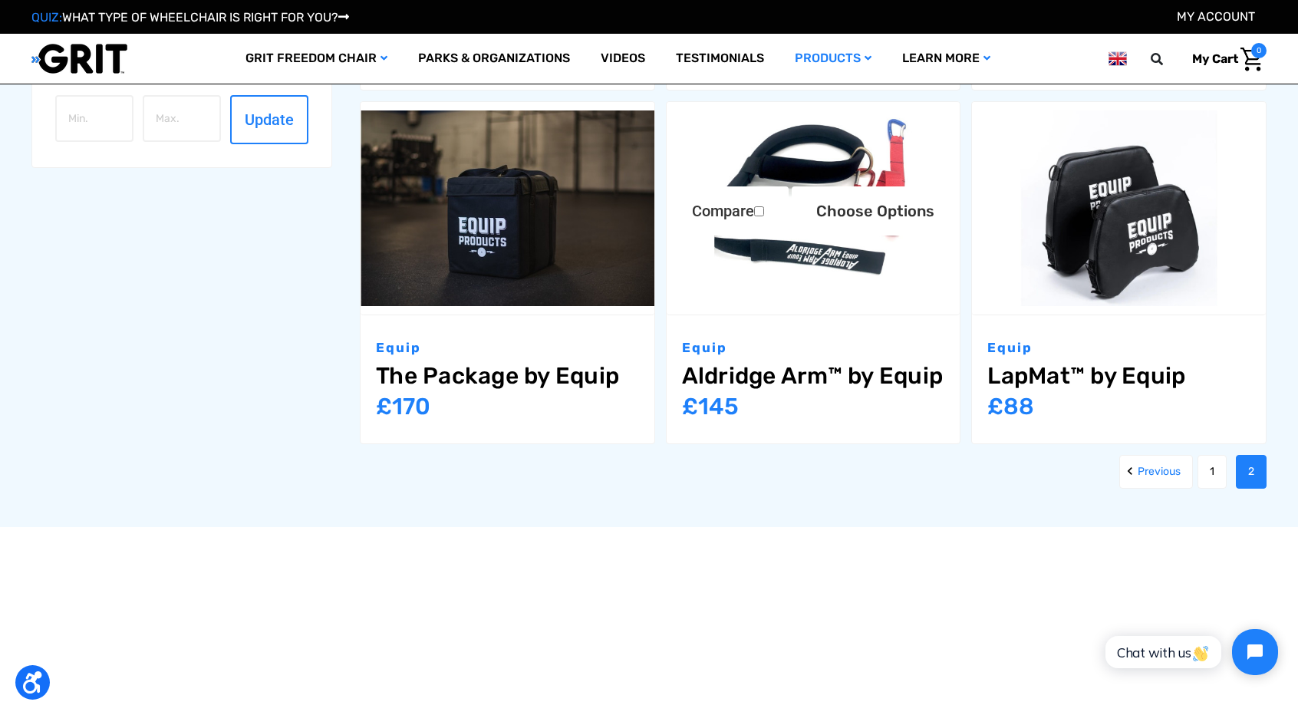
click at [761, 385] on link "Aldridge Arm™ by Equip" at bounding box center [813, 376] width 263 height 28
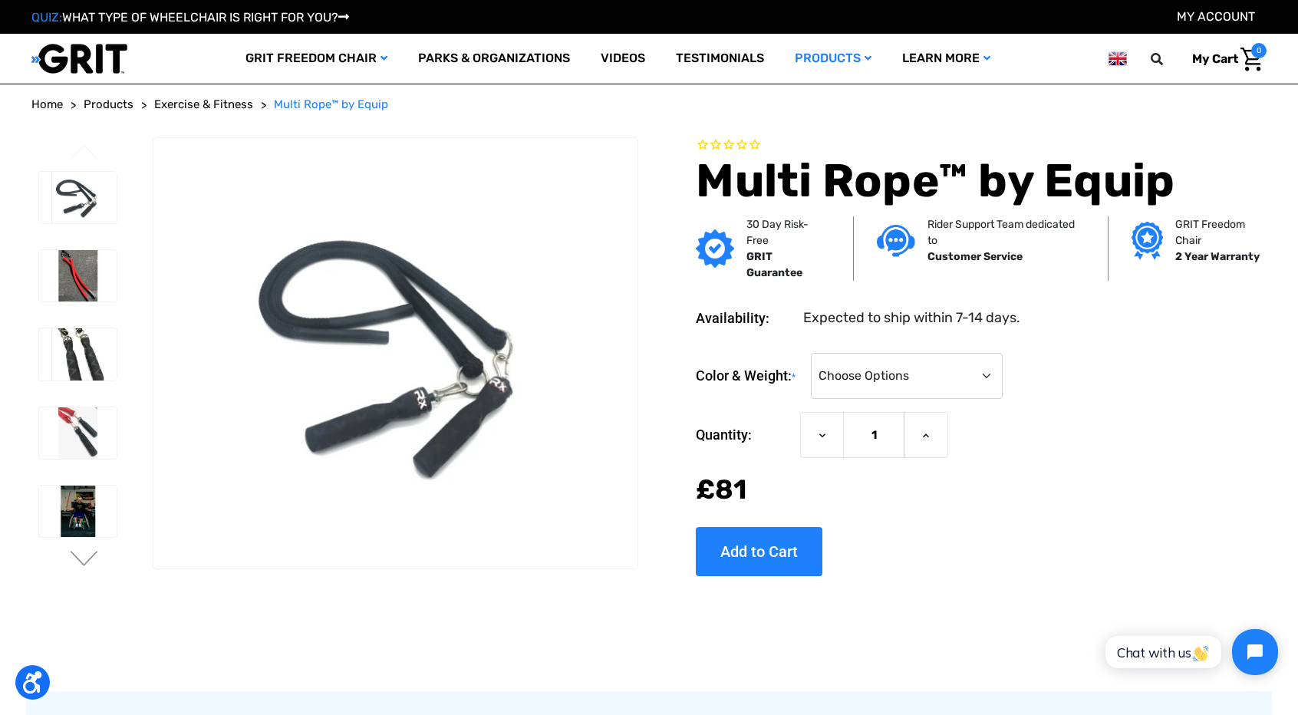
click at [96, 305] on li at bounding box center [76, 275] width 91 height 67
click at [87, 443] on img at bounding box center [77, 432] width 77 height 51
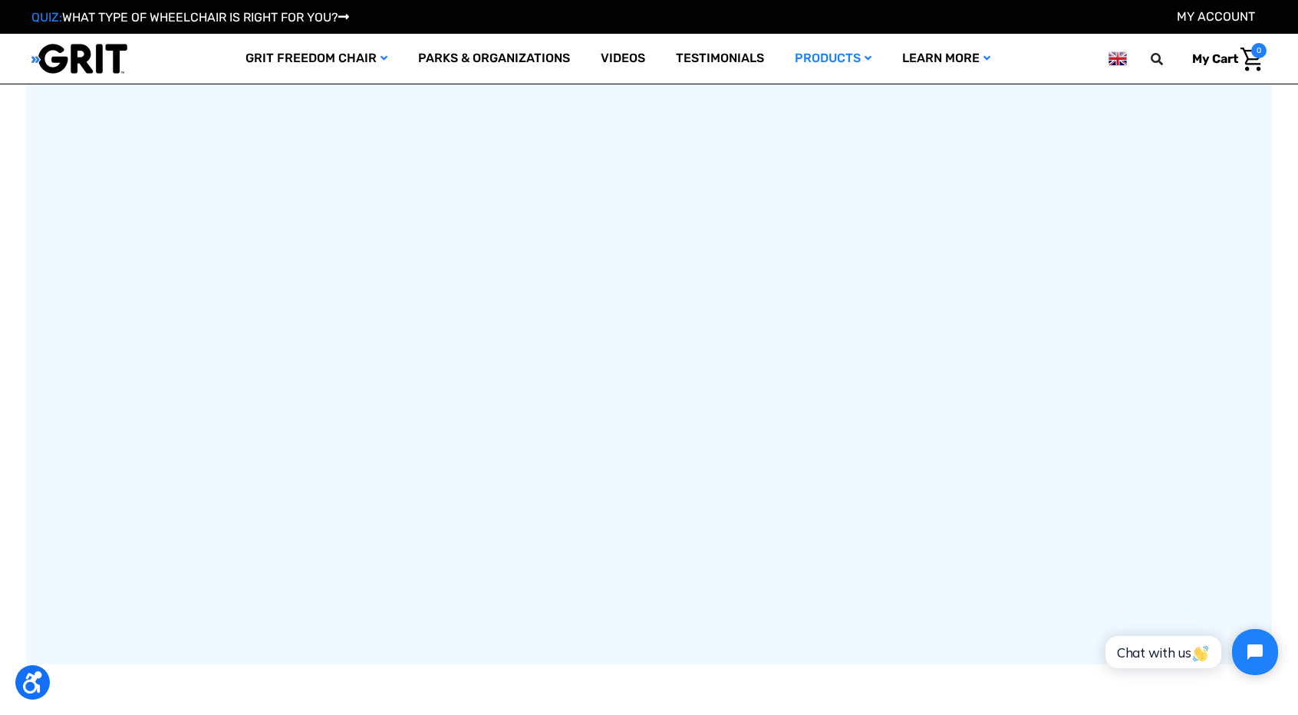
scroll to position [1025, 0]
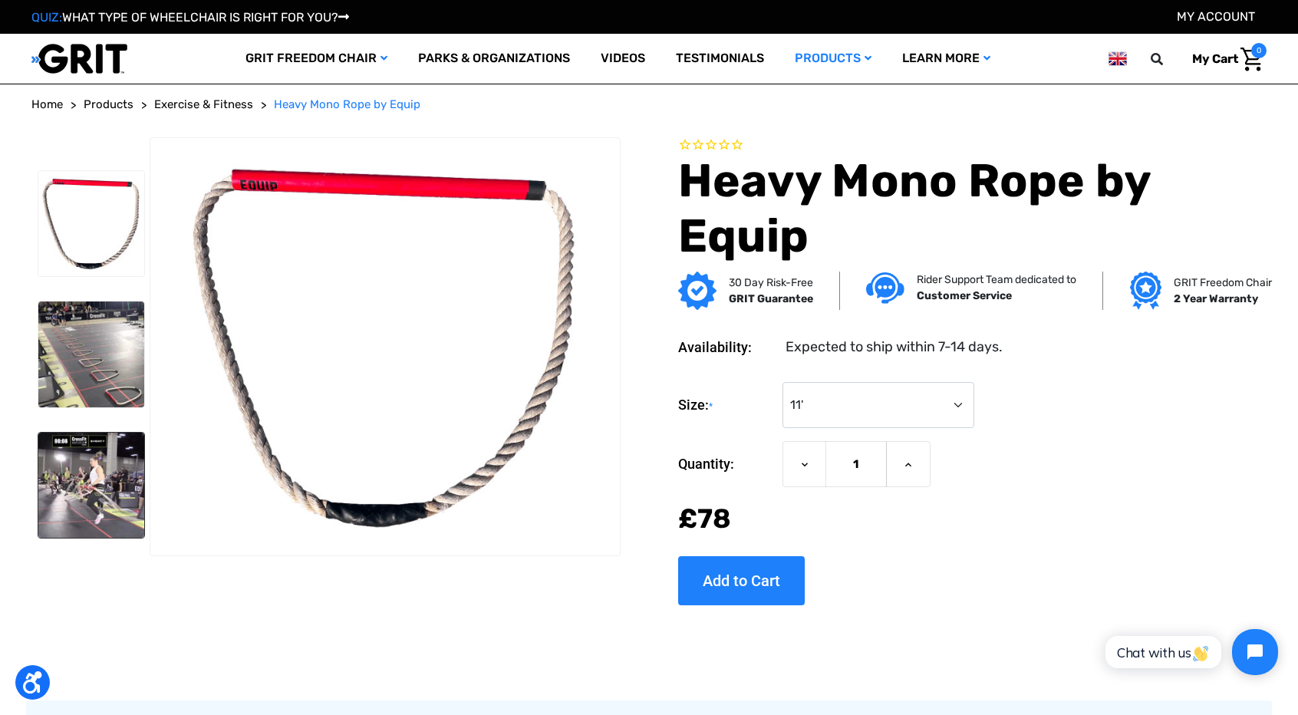
click at [129, 498] on img at bounding box center [91, 486] width 106 height 106
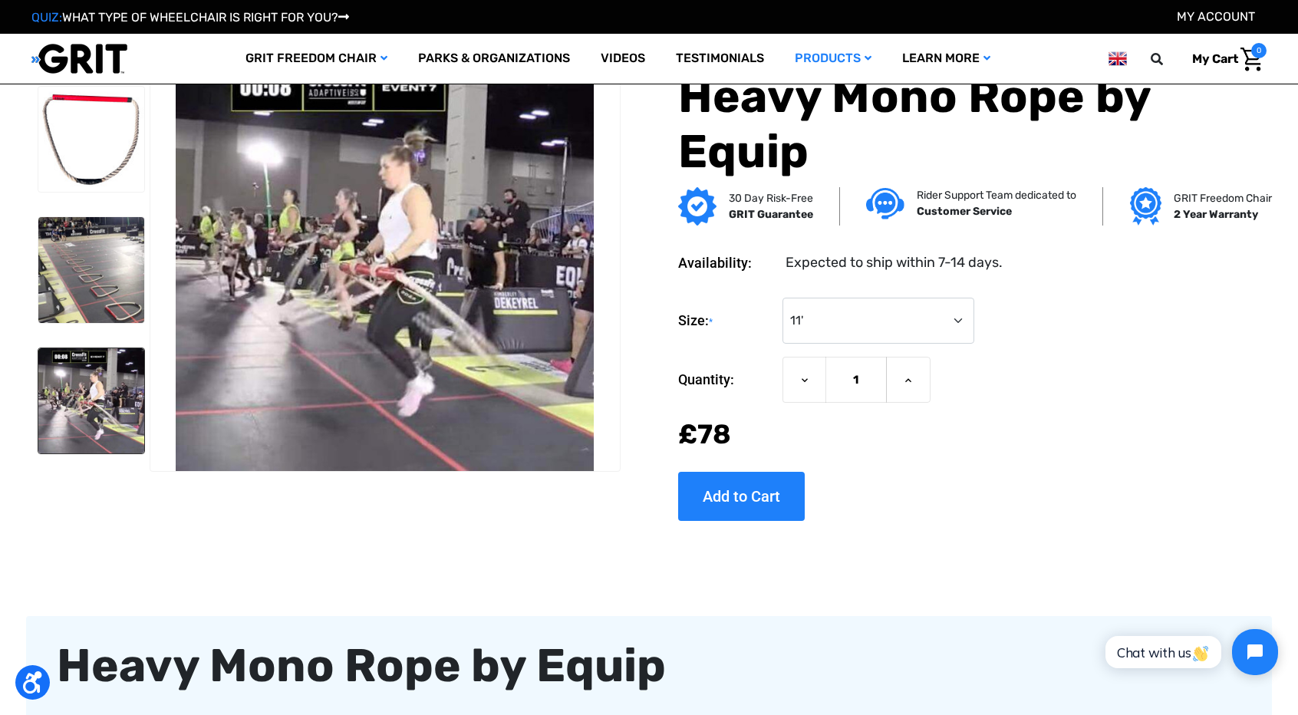
scroll to position [625, 0]
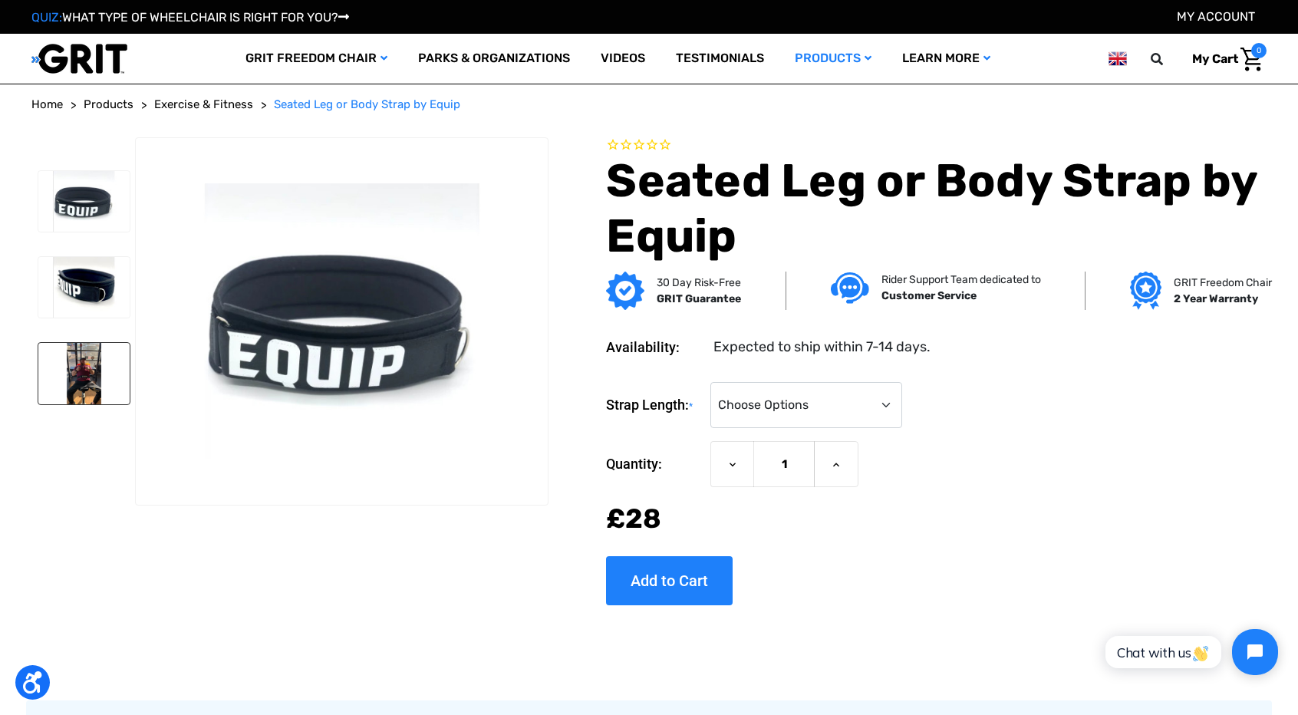
click at [96, 377] on img at bounding box center [83, 373] width 91 height 61
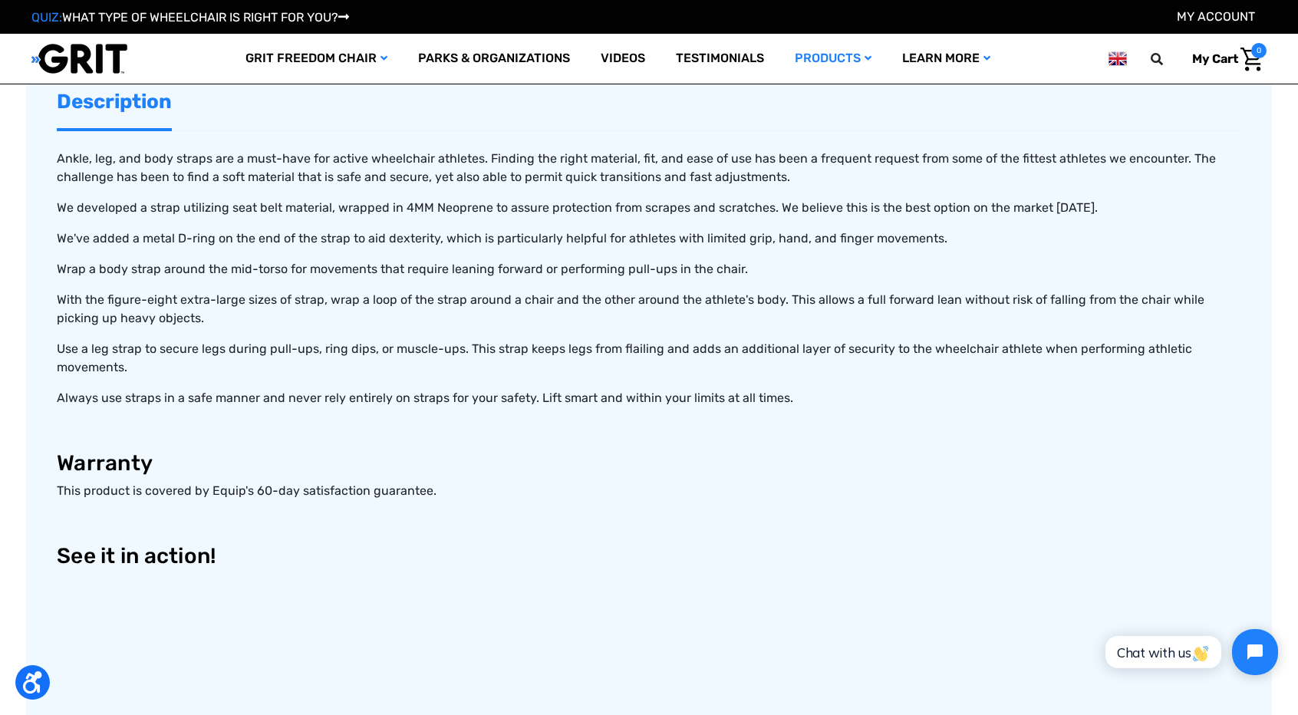
scroll to position [488, 0]
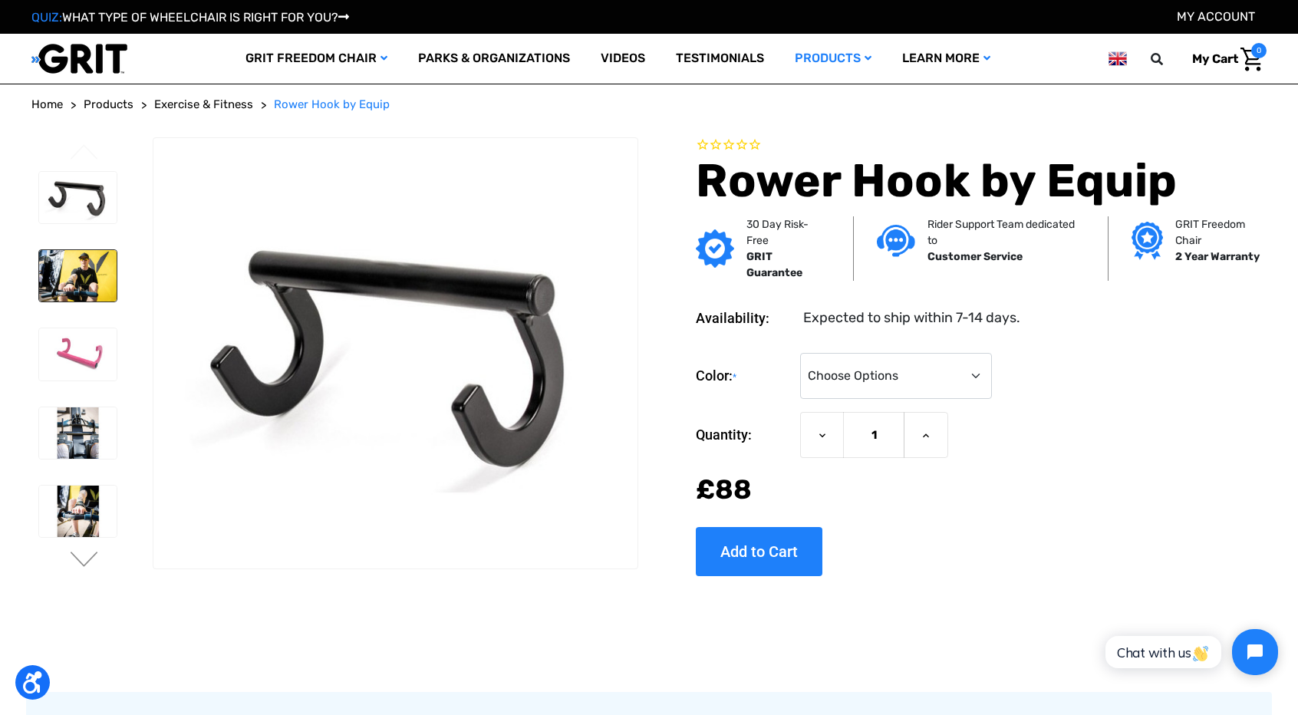
click at [100, 279] on img at bounding box center [77, 275] width 77 height 51
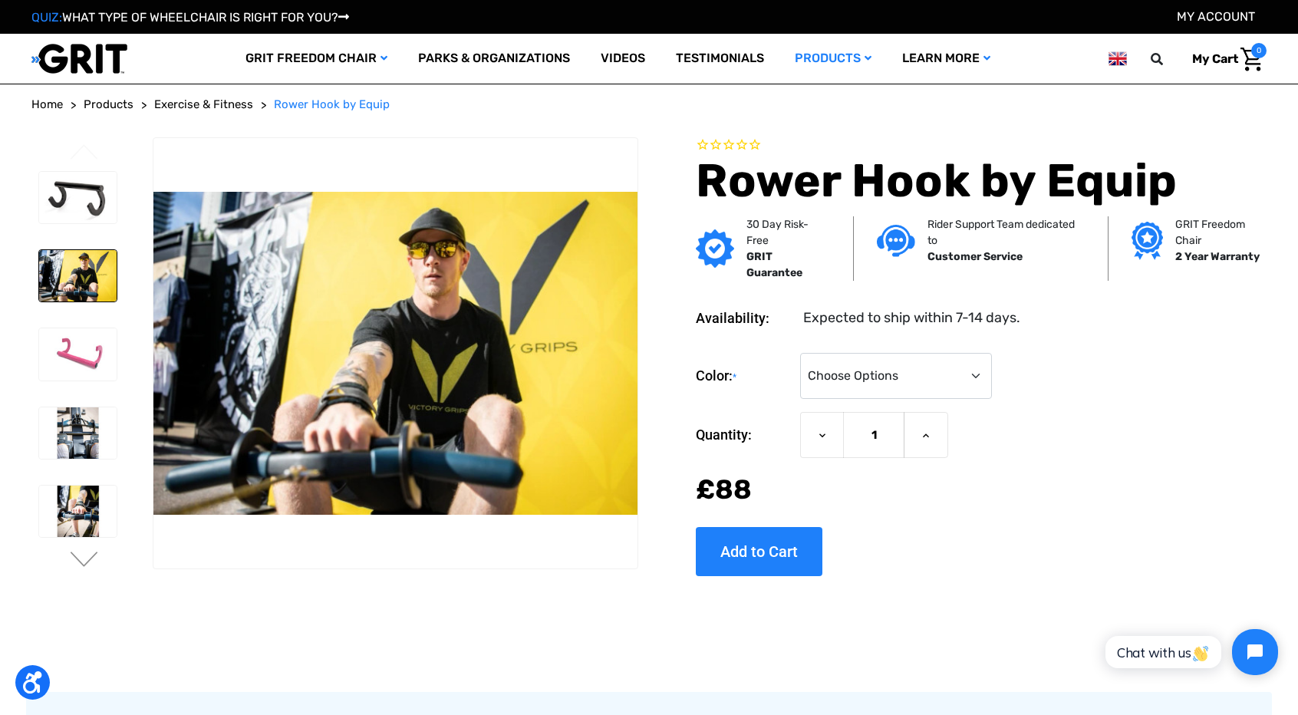
drag, startPoint x: 91, startPoint y: 364, endPoint x: 81, endPoint y: 392, distance: 30.1
click at [81, 392] on div at bounding box center [76, 436] width 91 height 544
click at [91, 424] on img at bounding box center [77, 432] width 77 height 51
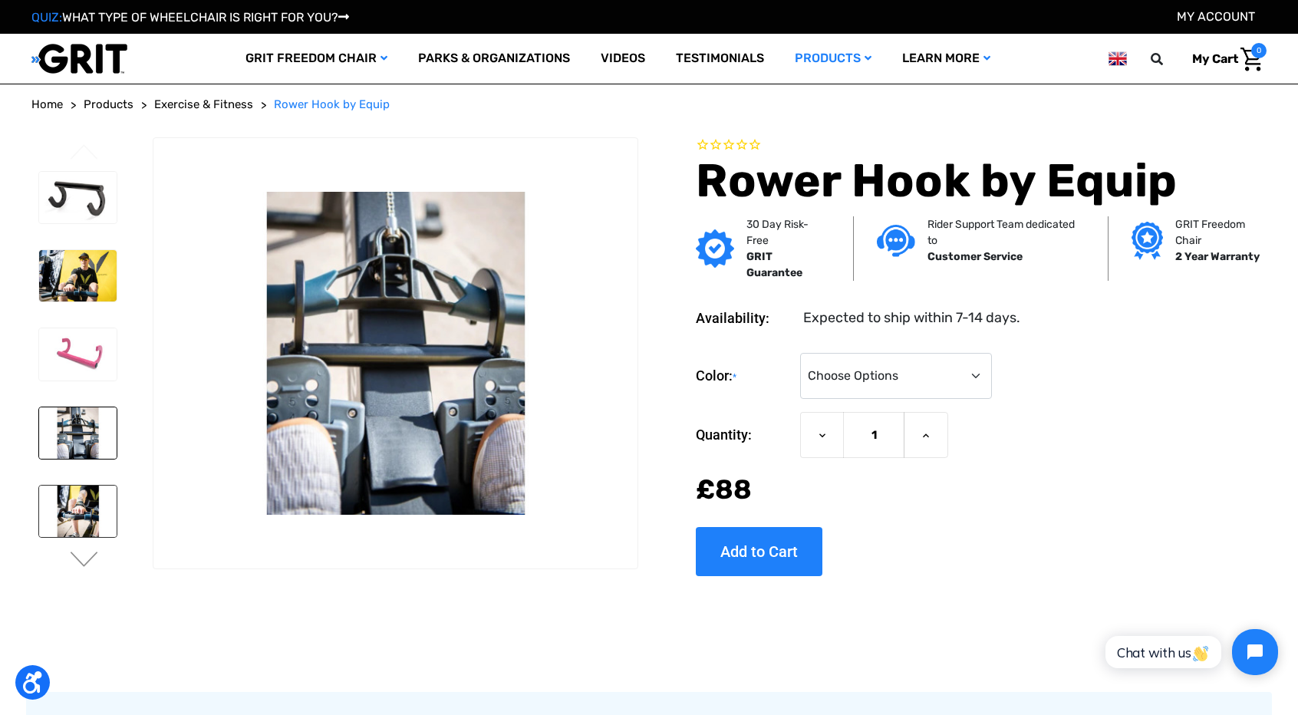
click at [87, 499] on img at bounding box center [77, 511] width 77 height 51
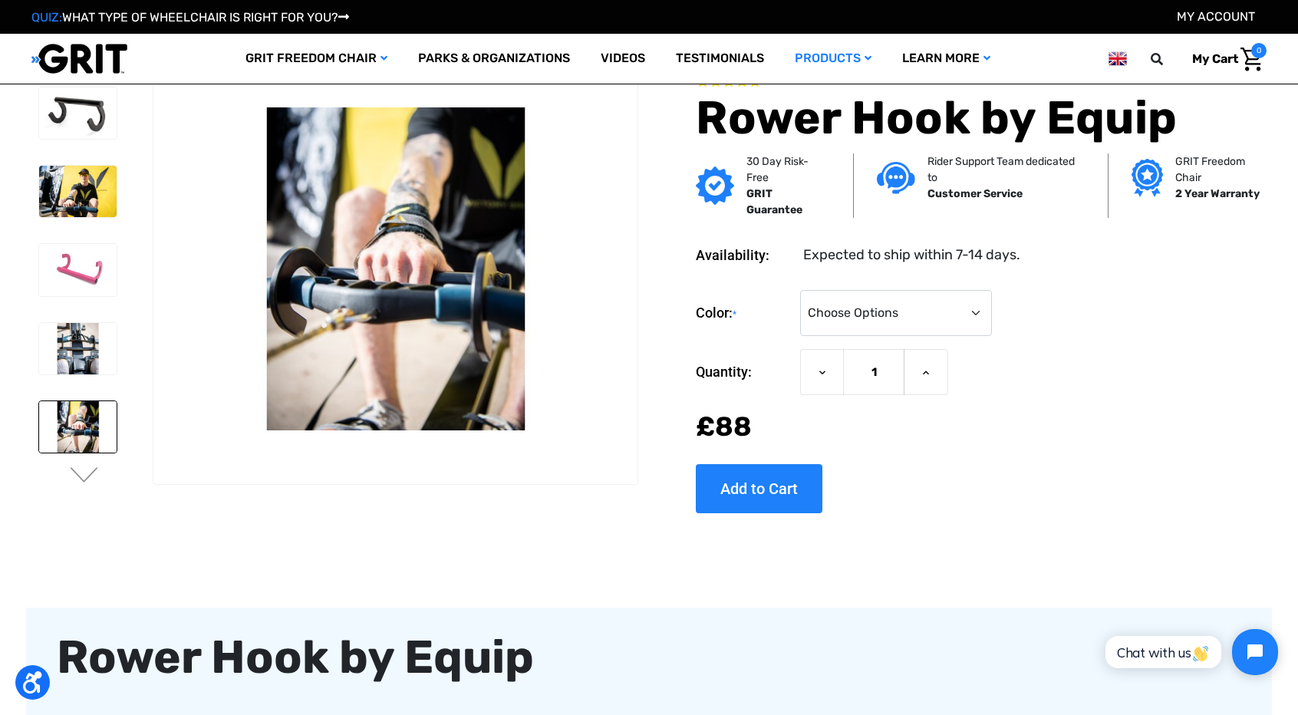
scroll to position [625, 0]
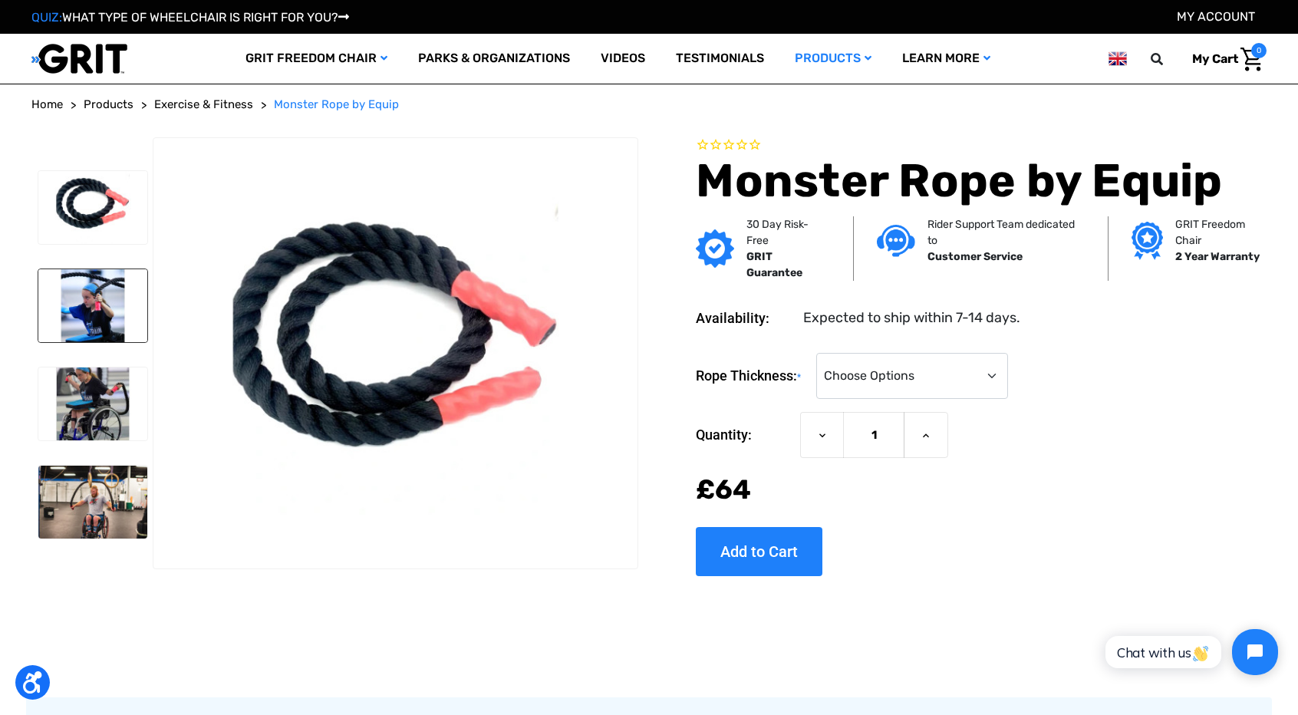
click at [117, 312] on img at bounding box center [92, 305] width 109 height 73
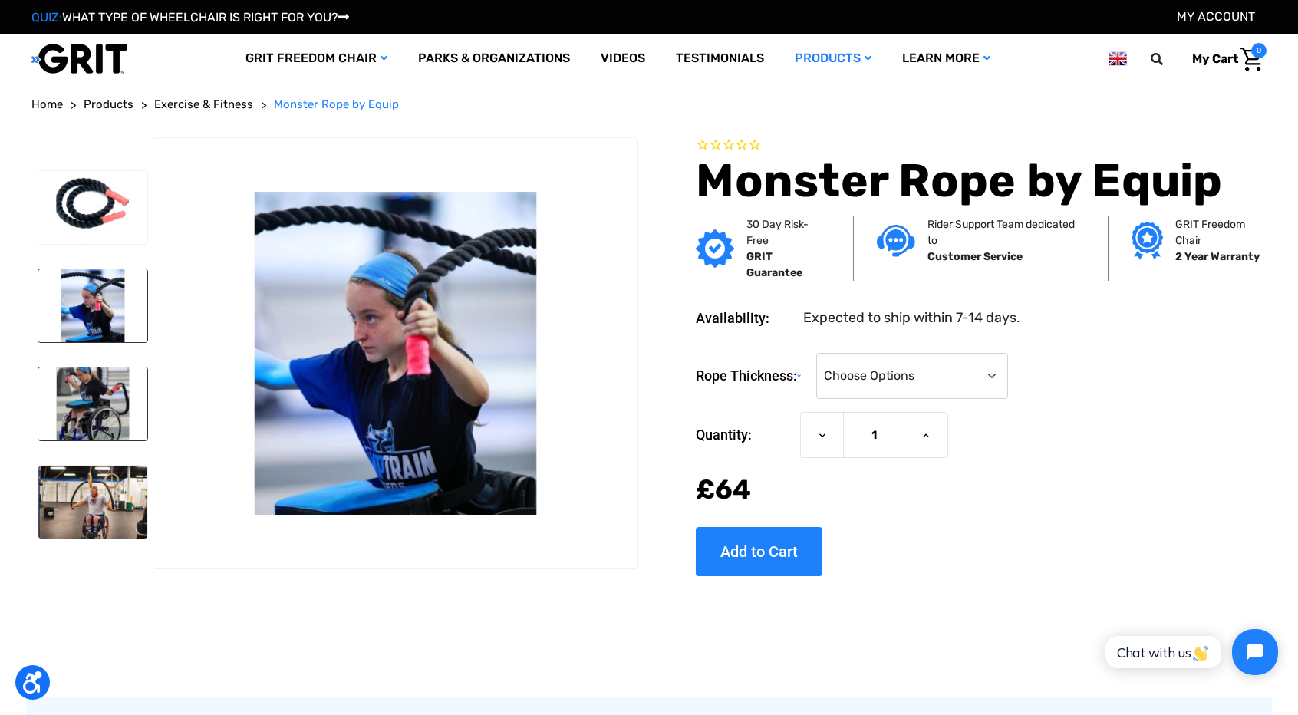
click at [97, 421] on img at bounding box center [92, 404] width 109 height 73
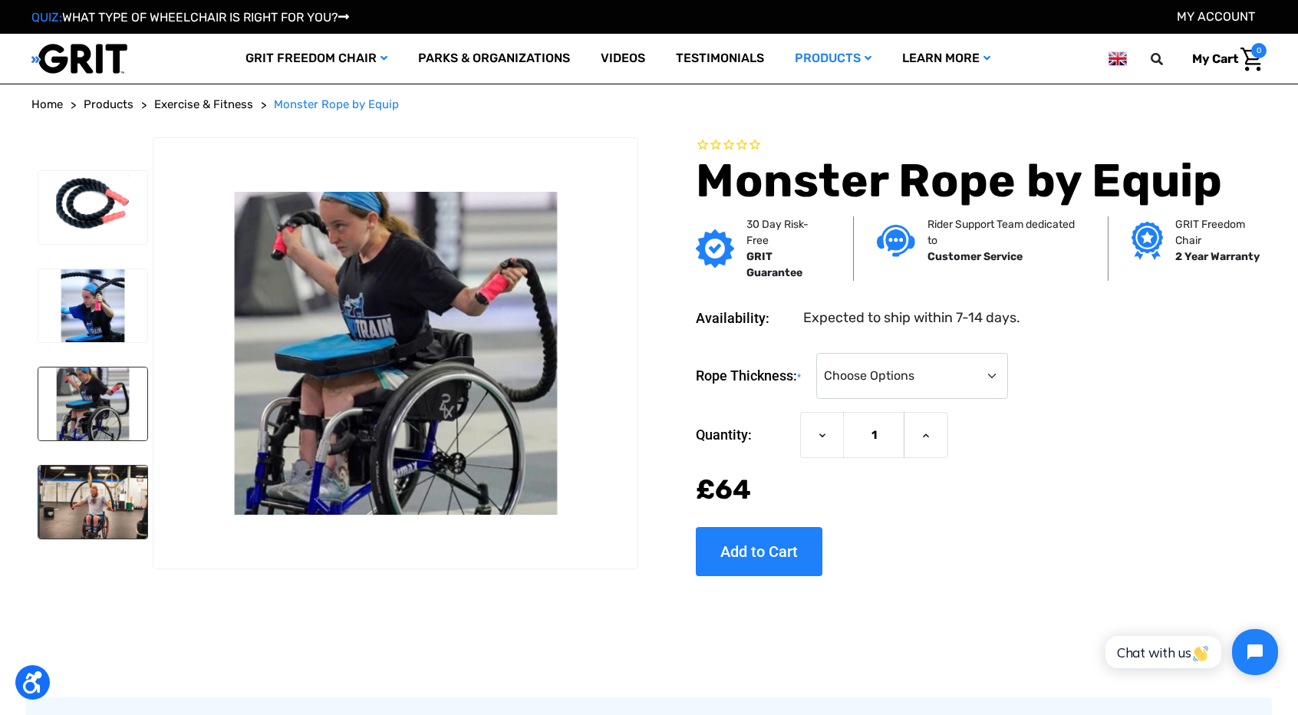
click at [89, 506] on img at bounding box center [92, 502] width 109 height 73
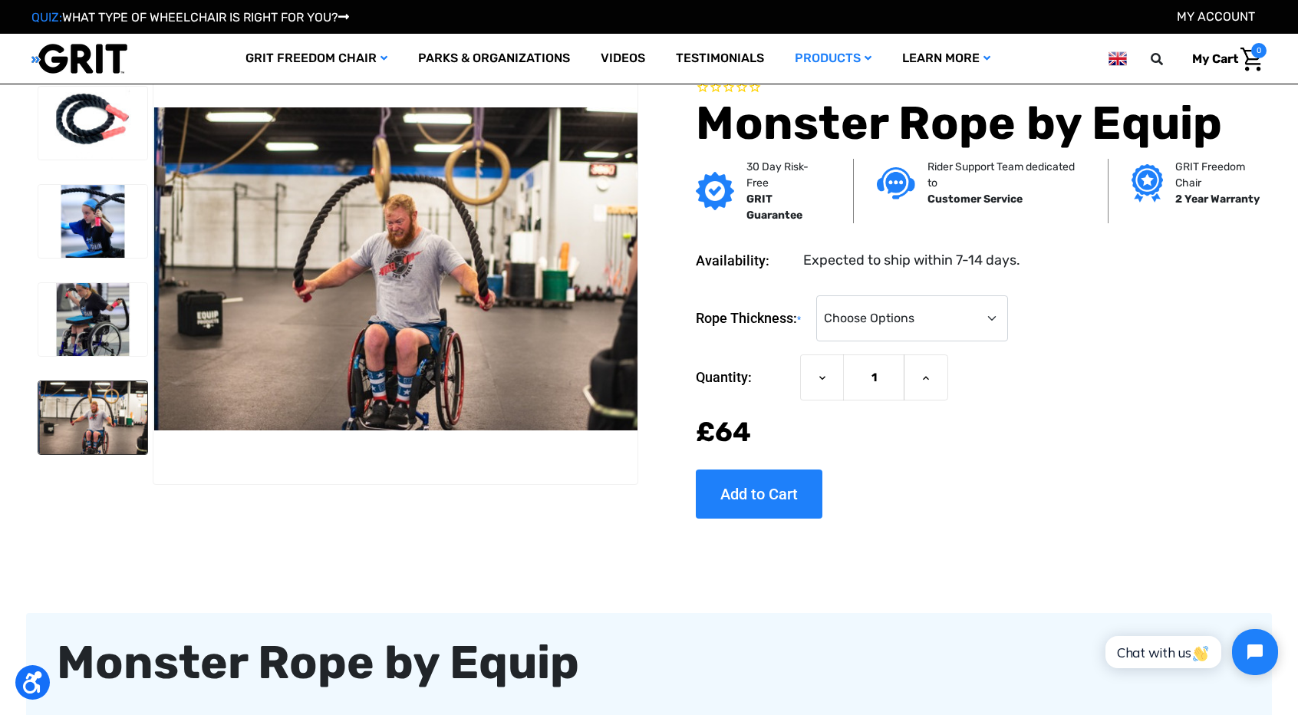
scroll to position [625, 0]
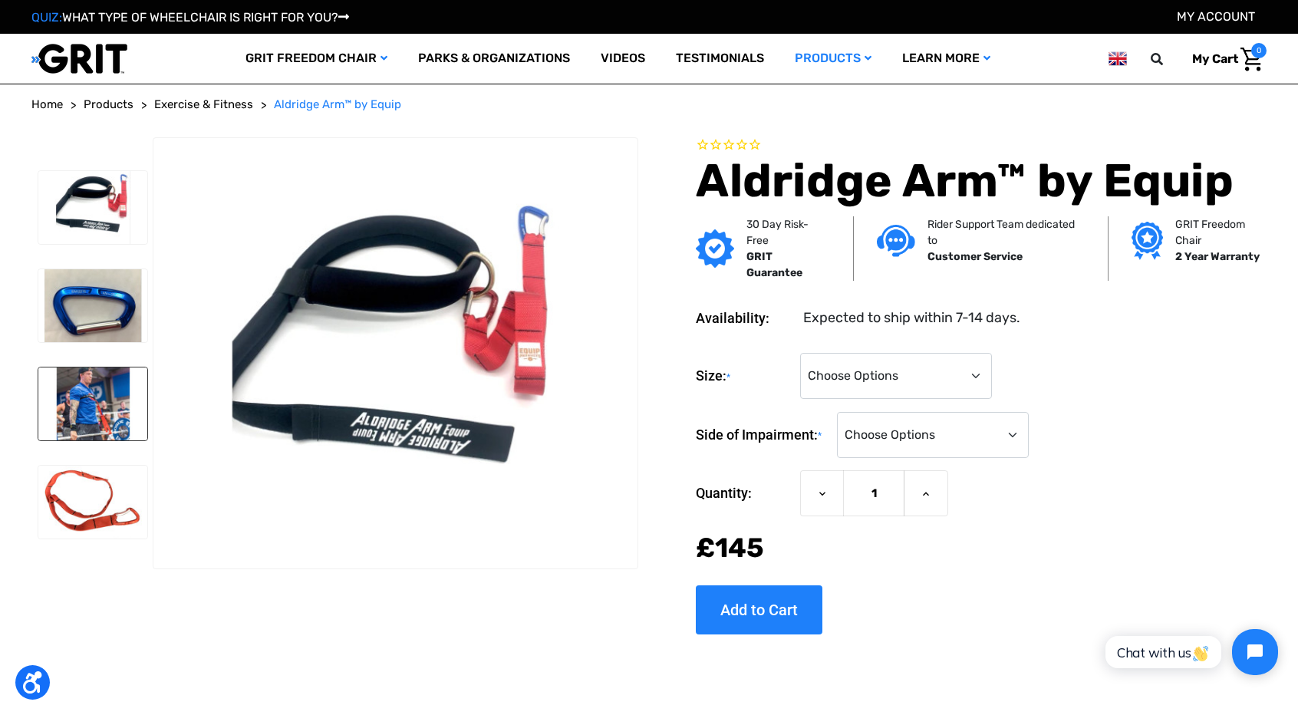
click at [108, 390] on img at bounding box center [92, 404] width 109 height 73
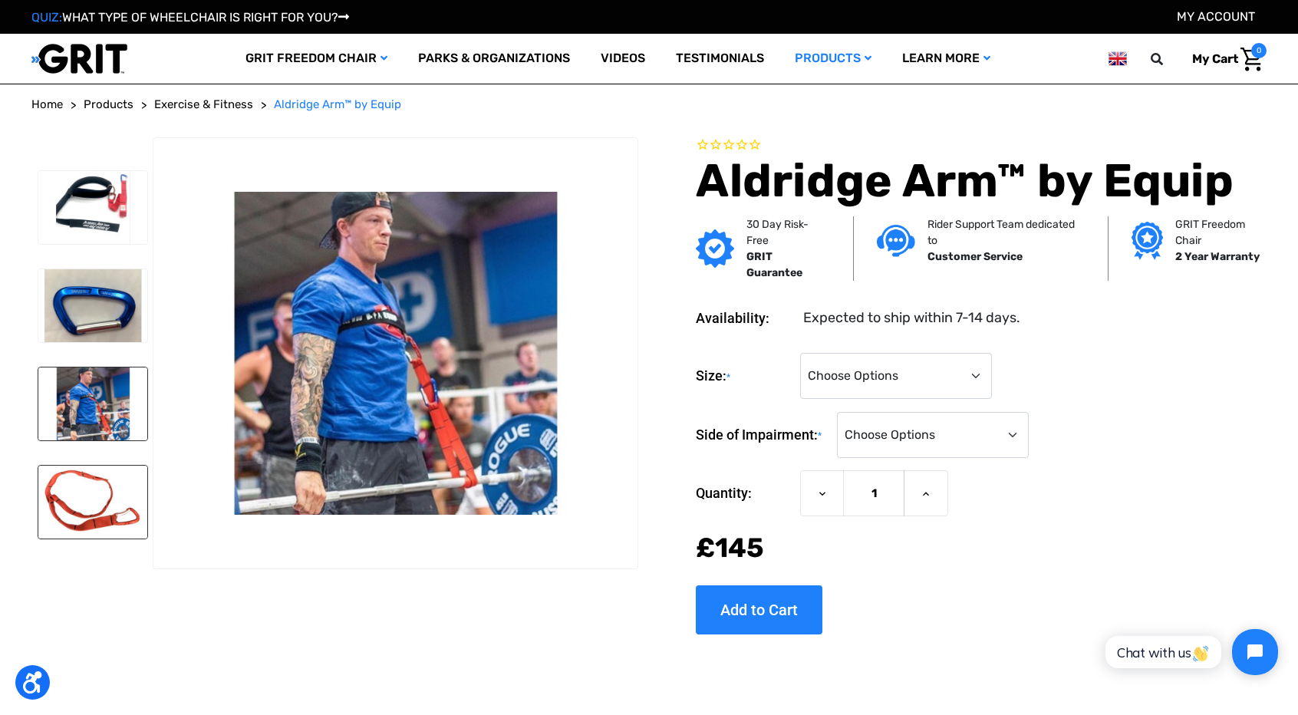
click at [83, 493] on img at bounding box center [92, 502] width 109 height 73
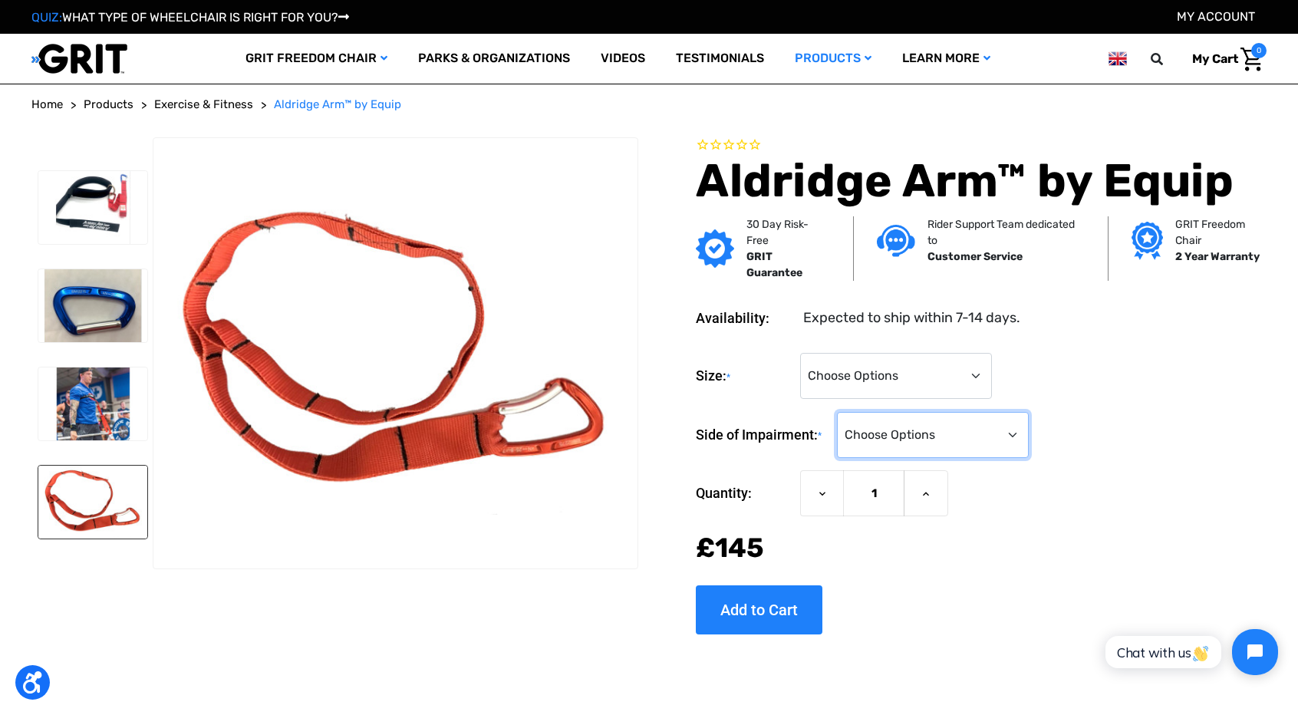
click at [913, 450] on select "Choose Options Left Side Right Side" at bounding box center [933, 435] width 192 height 46
click at [119, 413] on img at bounding box center [92, 404] width 109 height 73
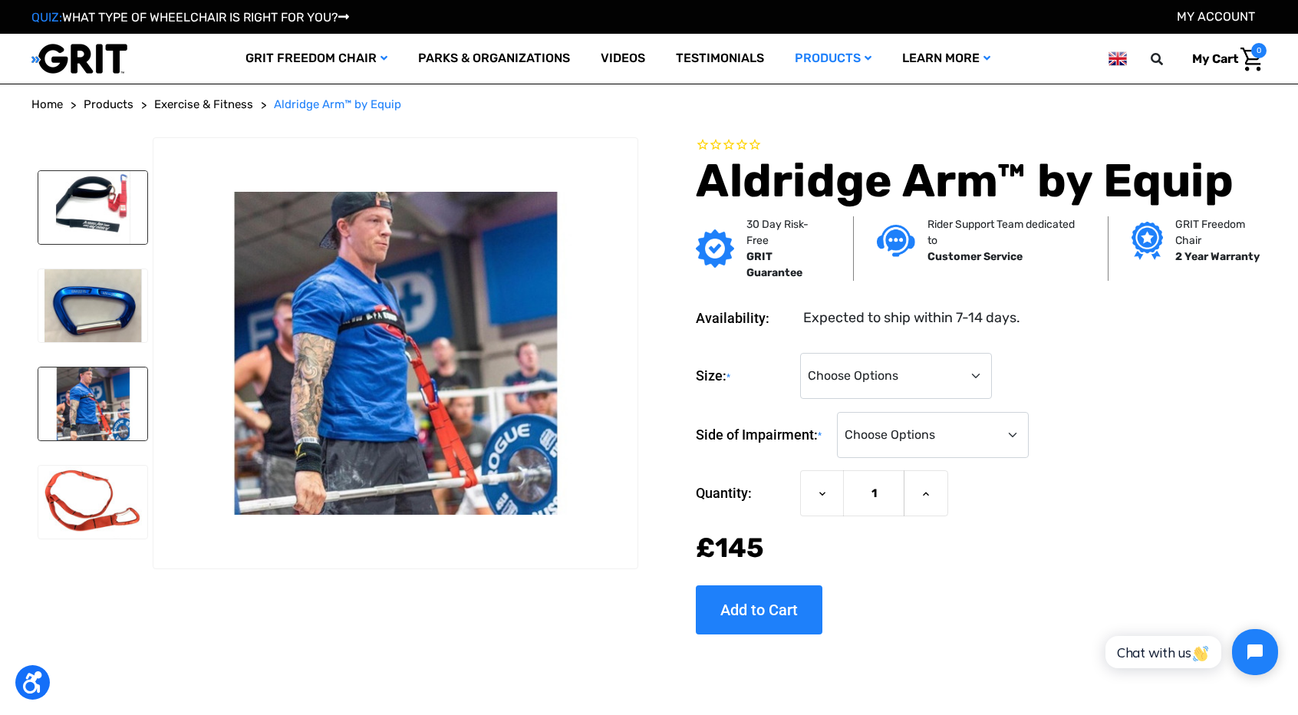
click at [107, 213] on img at bounding box center [92, 207] width 109 height 73
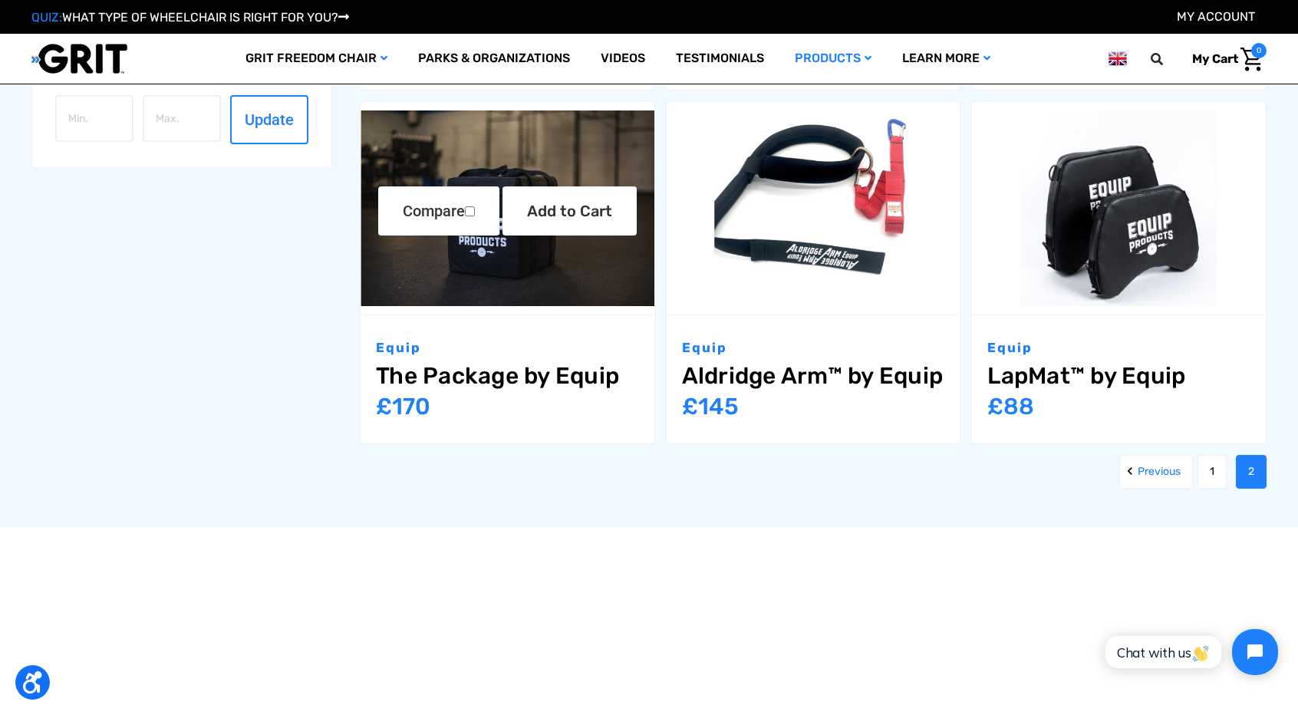
click at [532, 371] on link "The Package by Equip" at bounding box center [507, 376] width 263 height 28
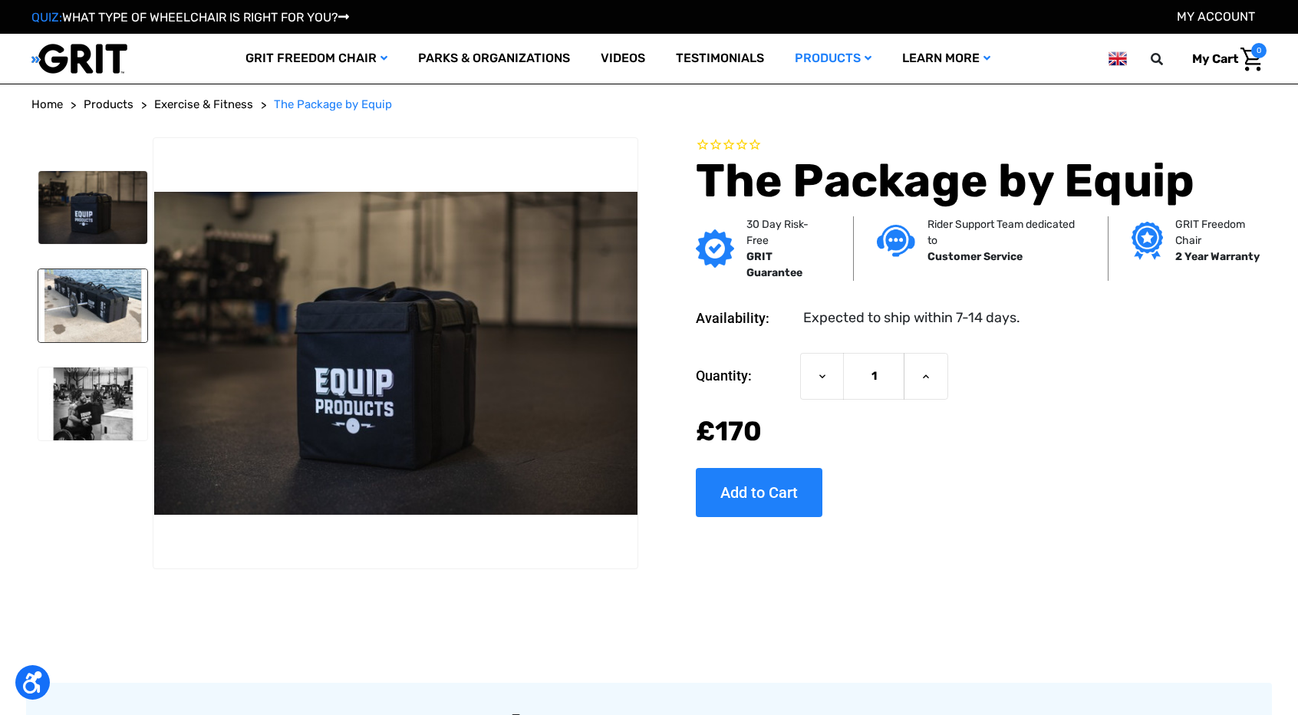
click at [103, 299] on img at bounding box center [92, 305] width 109 height 73
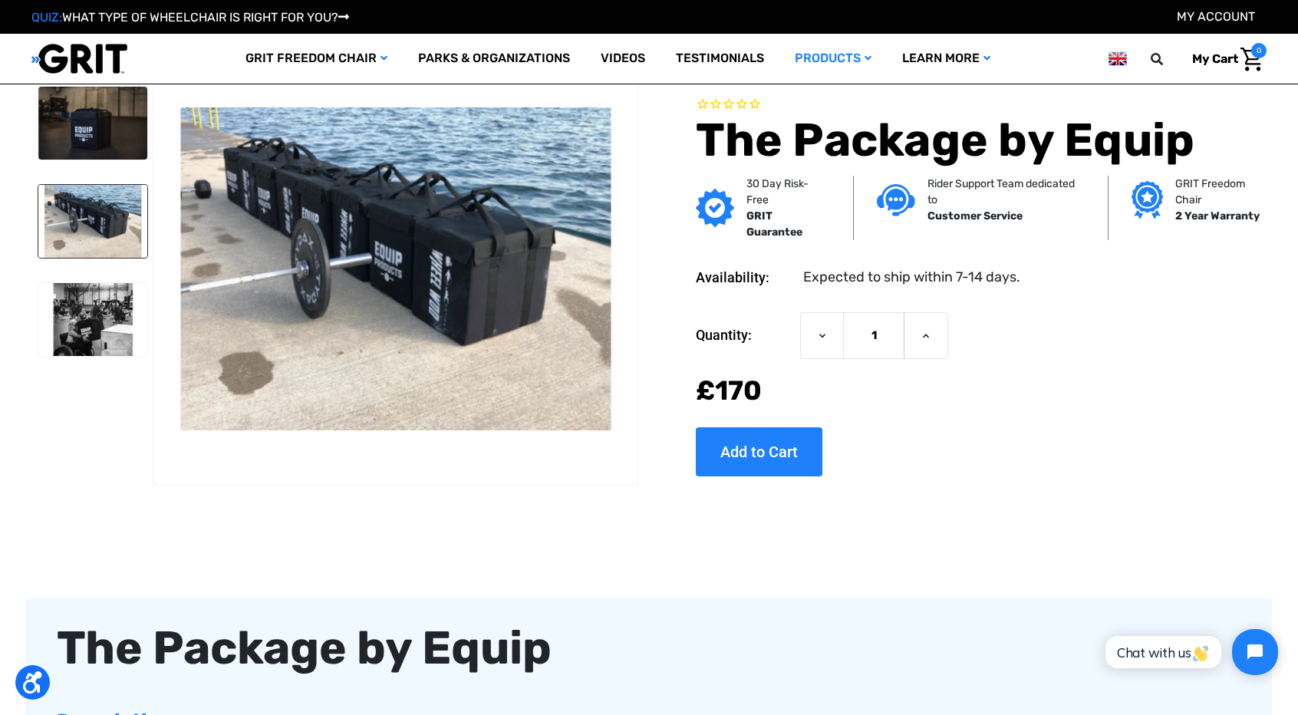
scroll to position [625, 0]
